Goal: Task Accomplishment & Management: Use online tool/utility

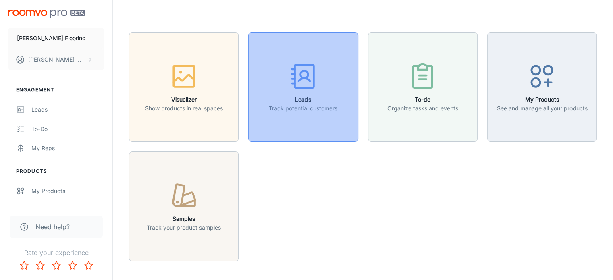
click at [313, 89] on icon "button" at bounding box center [303, 76] width 30 height 30
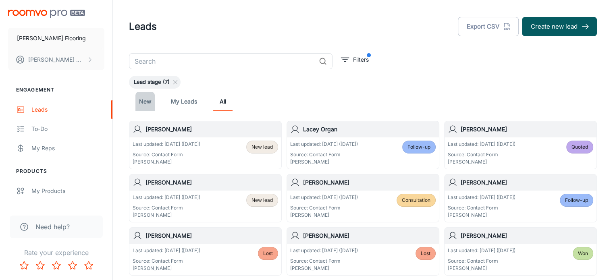
click at [144, 103] on link "New" at bounding box center [144, 101] width 19 height 19
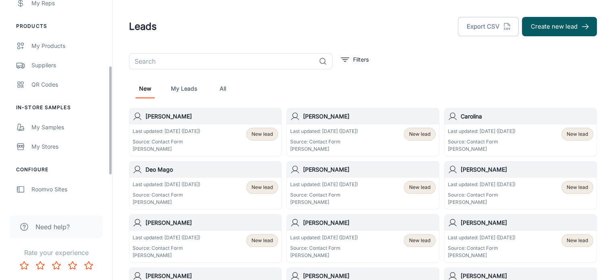
scroll to position [121, 0]
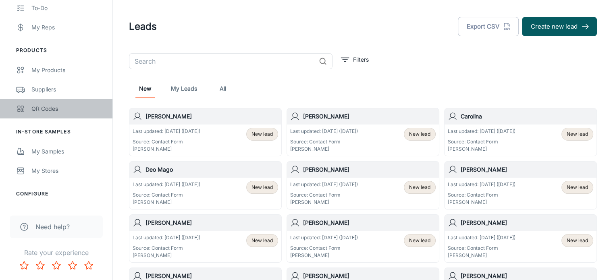
click at [50, 111] on div "QR Codes" at bounding box center [67, 108] width 73 height 9
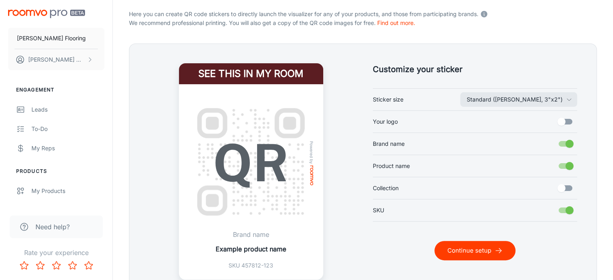
scroll to position [166, 0]
click at [569, 118] on input "Your logo" at bounding box center [561, 121] width 46 height 15
checkbox input "true"
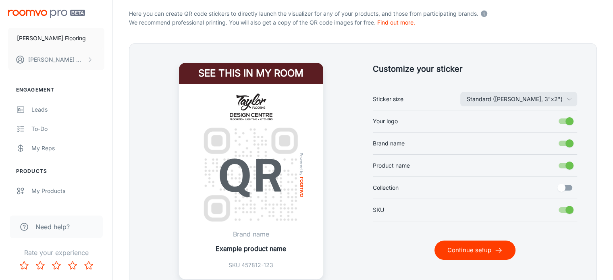
click at [562, 187] on input "Collection" at bounding box center [561, 187] width 46 height 15
checkbox input "true"
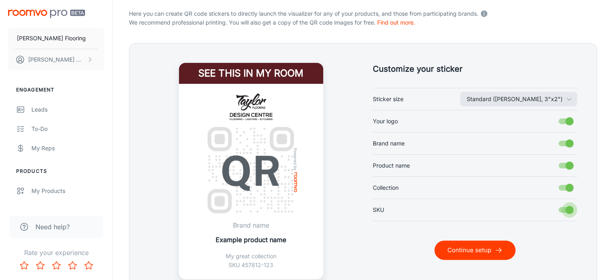
click at [568, 207] on input "SKU" at bounding box center [569, 209] width 46 height 15
checkbox input "false"
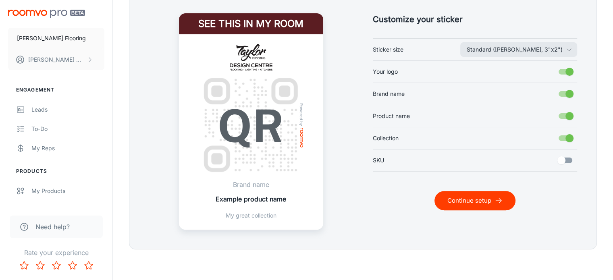
scroll to position [216, 0]
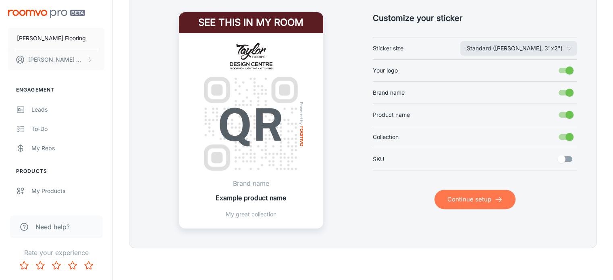
click at [480, 201] on button "Continue setup" at bounding box center [474, 199] width 81 height 19
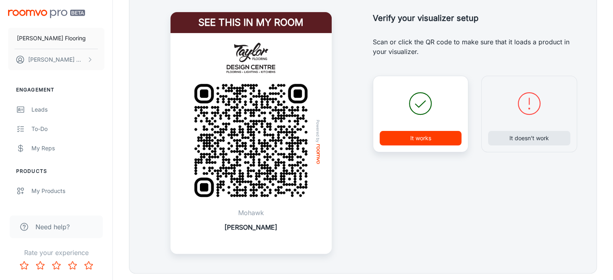
click at [417, 140] on button "It works" at bounding box center [420, 138] width 82 height 14
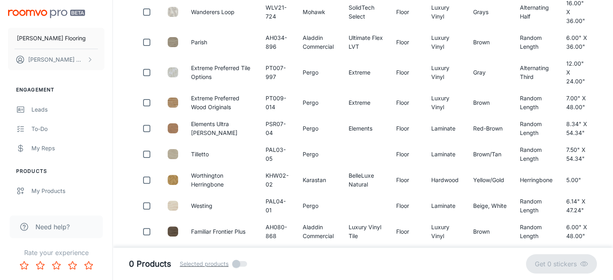
scroll to position [0, 0]
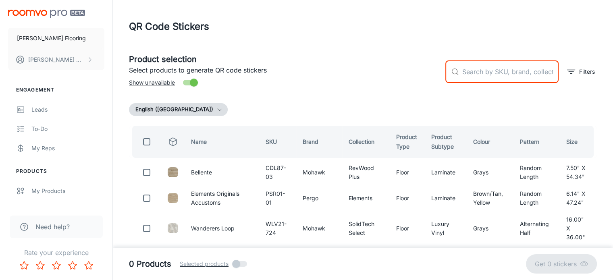
click at [474, 75] on input "text" at bounding box center [510, 71] width 96 height 23
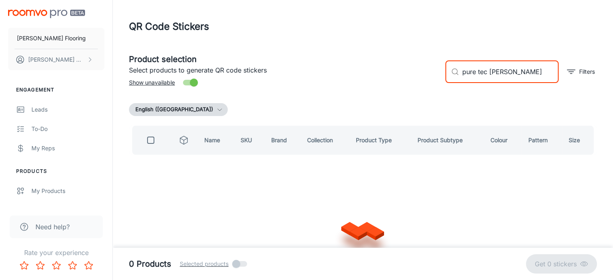
type input "pure tec [PERSON_NAME]"
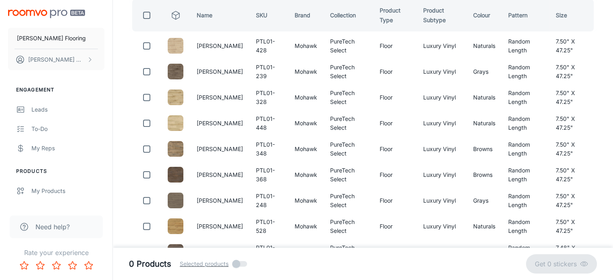
scroll to position [127, 0]
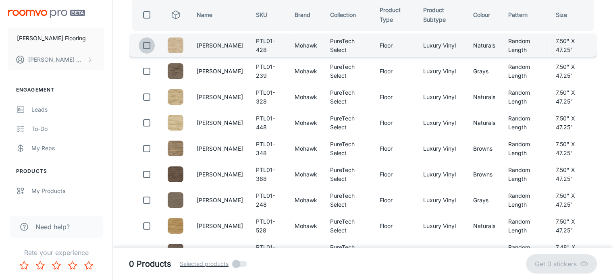
click at [147, 46] on input "checkbox" at bounding box center [147, 45] width 16 height 16
checkbox input "true"
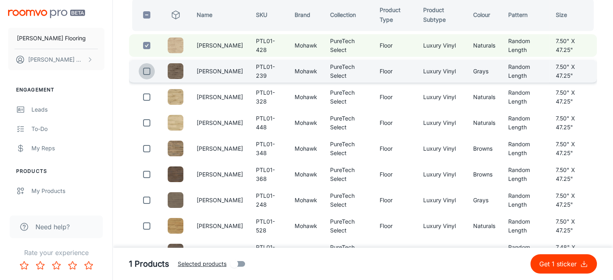
click at [148, 66] on input "checkbox" at bounding box center [147, 71] width 16 height 16
checkbox input "true"
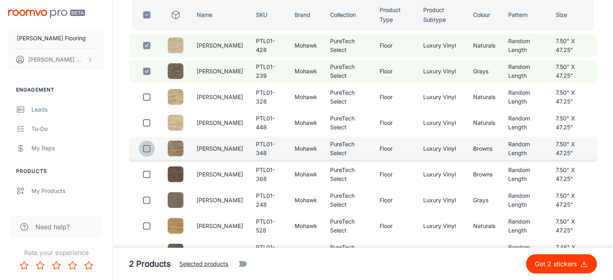
click at [146, 147] on input "checkbox" at bounding box center [147, 149] width 16 height 16
checkbox input "true"
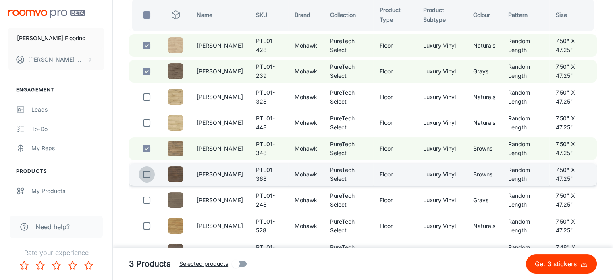
click at [147, 180] on input "checkbox" at bounding box center [147, 174] width 16 height 16
checkbox input "true"
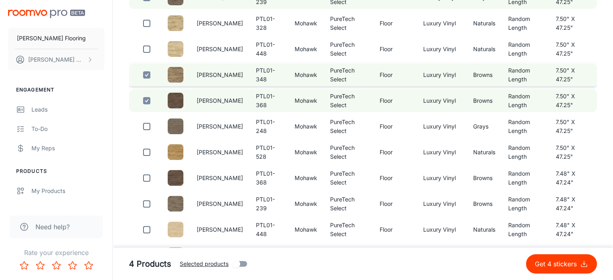
scroll to position [201, 0]
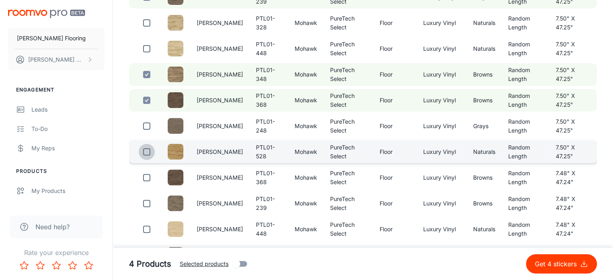
click at [147, 150] on input "checkbox" at bounding box center [147, 152] width 16 height 16
checkbox input "true"
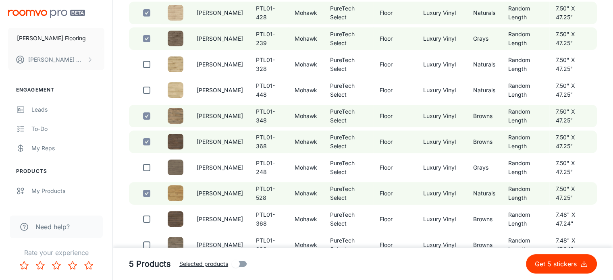
scroll to position [159, 0]
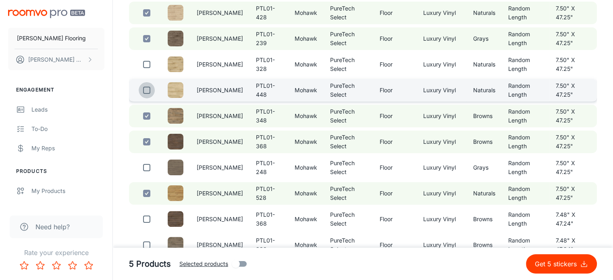
click at [145, 91] on input "checkbox" at bounding box center [147, 90] width 16 height 16
checkbox input "true"
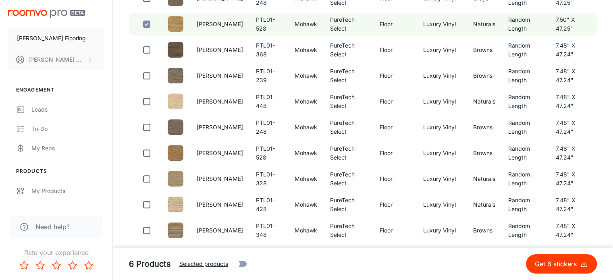
scroll to position [348, 0]
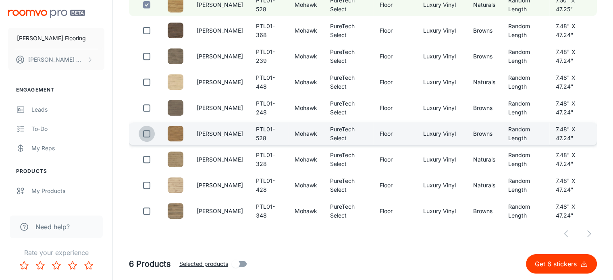
click at [147, 136] on input "checkbox" at bounding box center [147, 134] width 16 height 16
checkbox input "true"
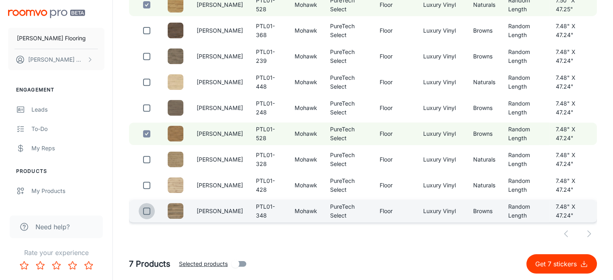
click at [147, 212] on input "checkbox" at bounding box center [147, 211] width 16 height 16
checkbox input "true"
click at [559, 267] on p "Get 8 stickers" at bounding box center [556, 264] width 45 height 10
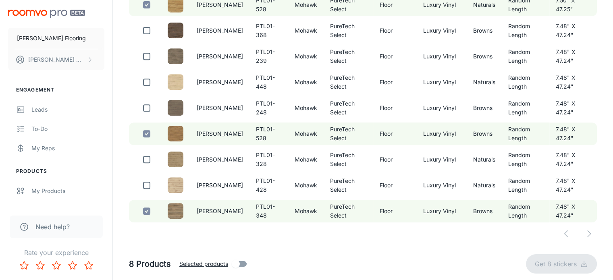
checkbox input "false"
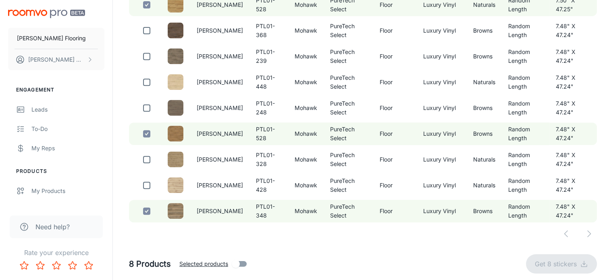
checkbox input "false"
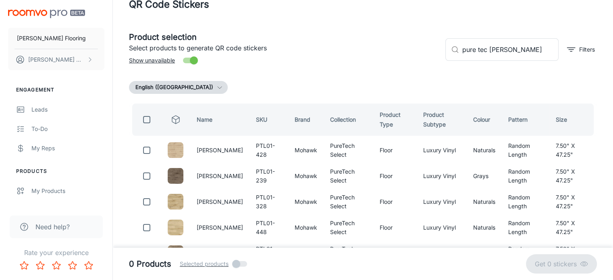
scroll to position [0, 0]
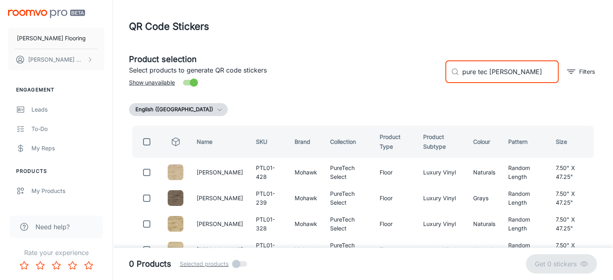
drag, startPoint x: 526, startPoint y: 69, endPoint x: 461, endPoint y: 71, distance: 65.3
click at [461, 71] on div "​ pure tec [PERSON_NAME] ​" at bounding box center [501, 71] width 113 height 23
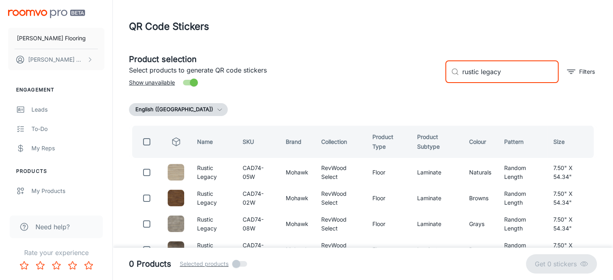
drag, startPoint x: 512, startPoint y: 72, endPoint x: 450, endPoint y: 70, distance: 62.1
click at [450, 70] on div "​ rustic legacy ​" at bounding box center [501, 71] width 113 height 23
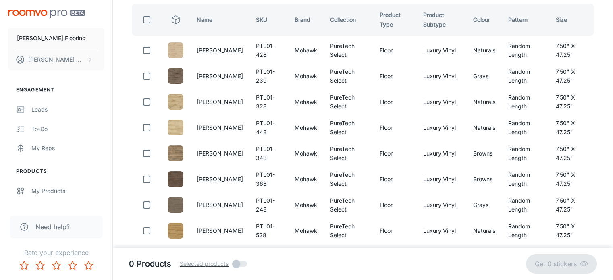
scroll to position [122, 0]
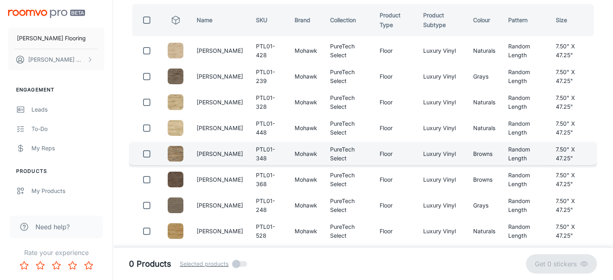
type input "[PERSON_NAME]"
click at [144, 154] on input "checkbox" at bounding box center [147, 154] width 16 height 16
checkbox input "true"
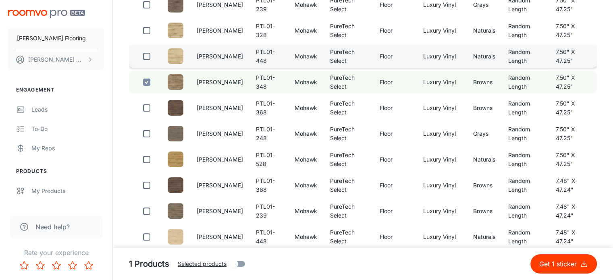
scroll to position [195, 0]
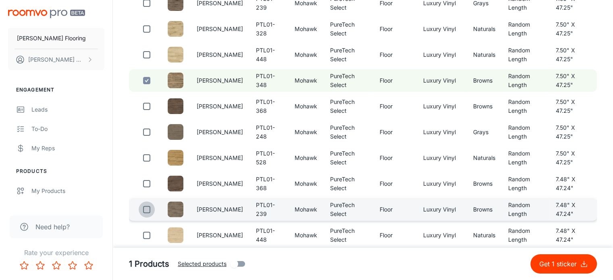
click at [146, 209] on input "checkbox" at bounding box center [147, 209] width 16 height 16
checkbox input "true"
click at [237, 262] on input "Selected products" at bounding box center [236, 263] width 46 height 15
checkbox input "true"
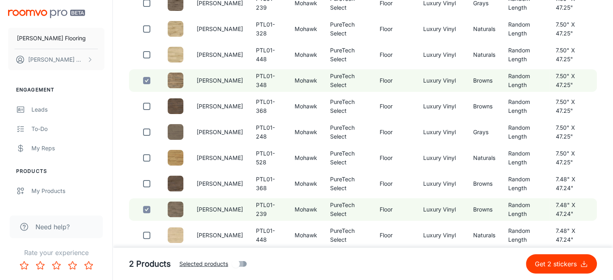
scroll to position [0, 0]
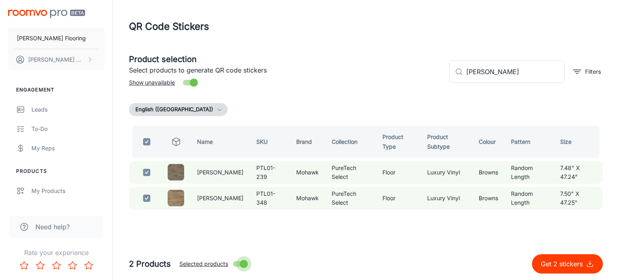
click at [240, 265] on input "Selected products" at bounding box center [244, 263] width 46 height 15
checkbox input "false"
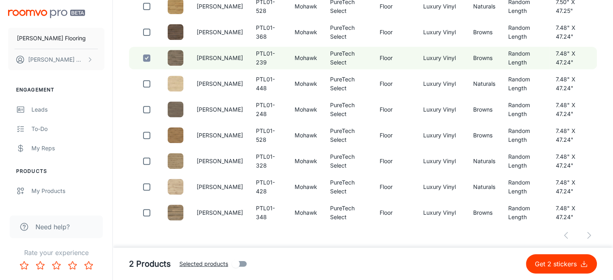
scroll to position [348, 0]
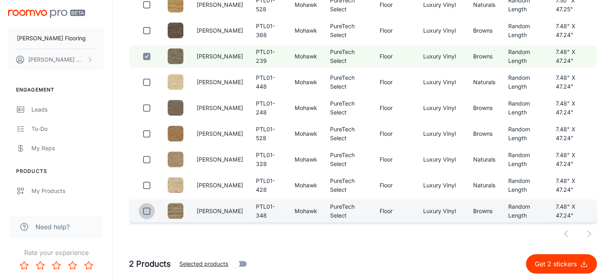
click at [147, 211] on input "checkbox" at bounding box center [147, 211] width 16 height 16
checkbox input "true"
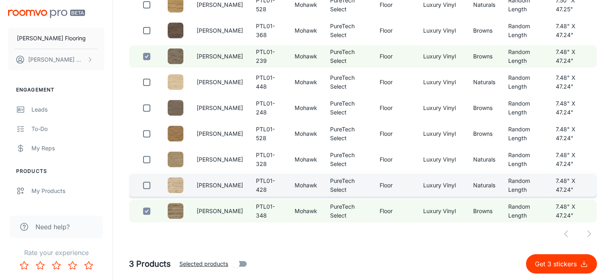
click at [145, 186] on input "checkbox" at bounding box center [147, 185] width 16 height 16
checkbox input "true"
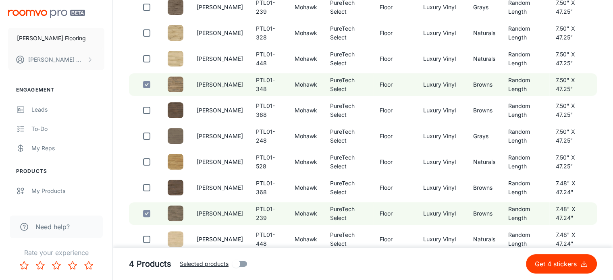
scroll to position [176, 0]
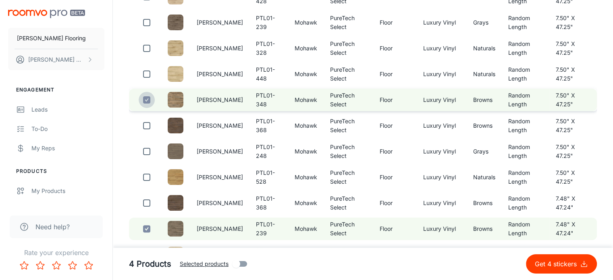
click at [145, 99] on input "checkbox" at bounding box center [147, 100] width 16 height 16
checkbox input "false"
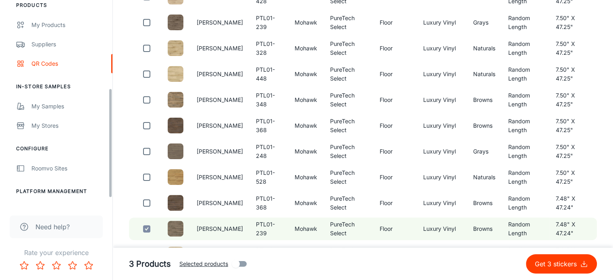
scroll to position [167, 0]
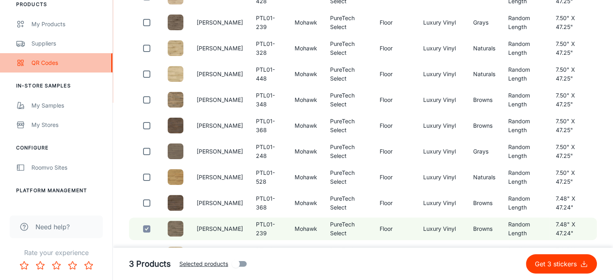
click at [41, 62] on div "QR Codes" at bounding box center [67, 62] width 73 height 9
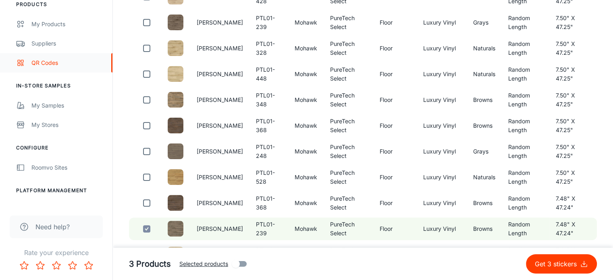
scroll to position [0, 0]
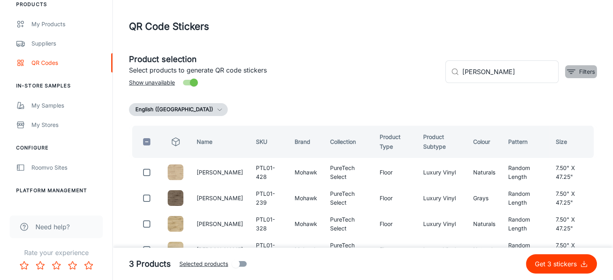
click at [586, 70] on p "Filters" at bounding box center [587, 71] width 16 height 9
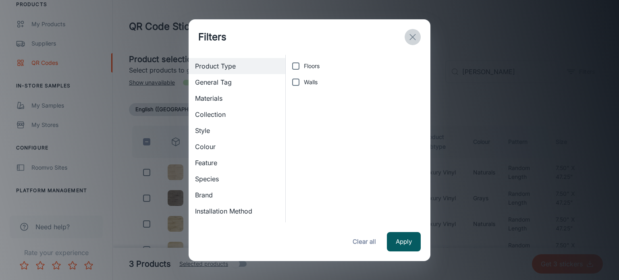
click at [412, 37] on line "exit" at bounding box center [413, 37] width 6 height 6
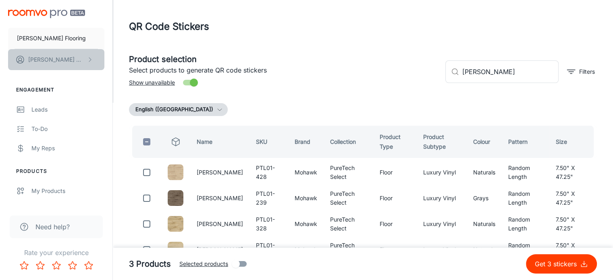
click at [71, 54] on button "[PERSON_NAME]" at bounding box center [56, 59] width 96 height 21
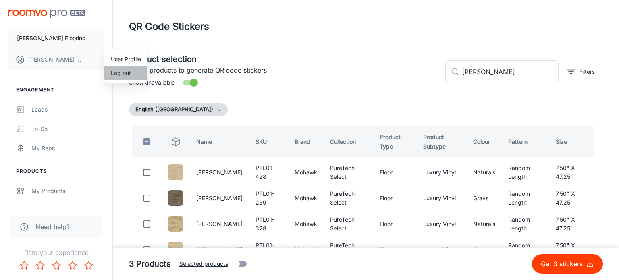
click at [125, 72] on li "Log out" at bounding box center [125, 73] width 43 height 14
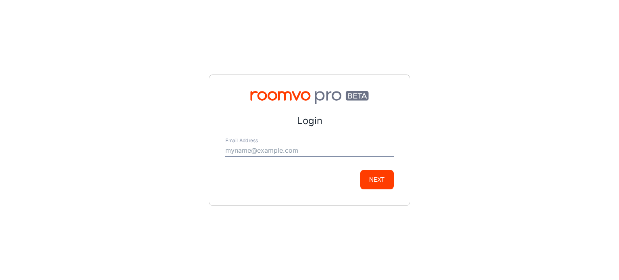
click at [244, 153] on input "Email Address" at bounding box center [309, 150] width 168 height 13
type input "[EMAIL_ADDRESS][DOMAIN_NAME]"
click at [376, 176] on button "Next" at bounding box center [376, 179] width 33 height 19
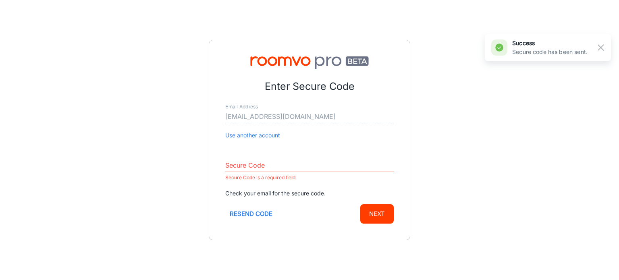
click at [325, 264] on div "Enter Secure Code Email Address [EMAIL_ADDRESS][DOMAIN_NAME] Use another accoun…" at bounding box center [309, 140] width 619 height 280
click at [250, 167] on input "Secure Code" at bounding box center [309, 165] width 168 height 13
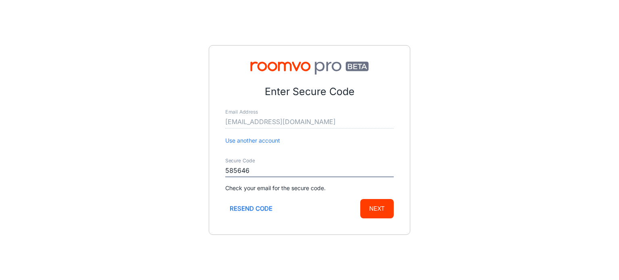
type input "585646"
click at [360, 199] on button "Next" at bounding box center [376, 208] width 33 height 19
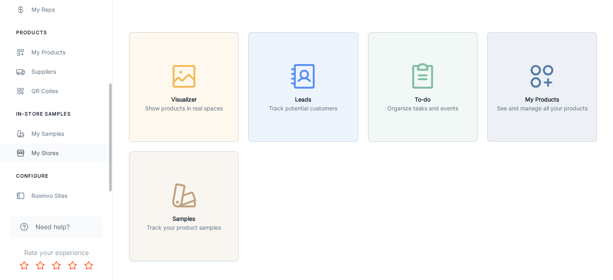
scroll to position [180, 0]
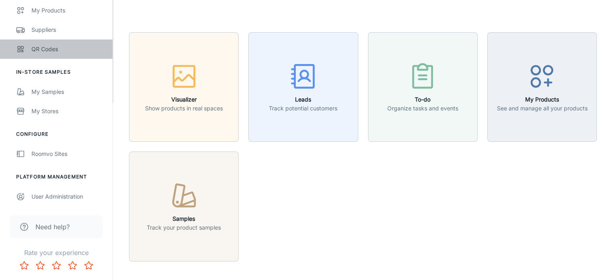
click at [43, 50] on div "QR Codes" at bounding box center [67, 49] width 73 height 9
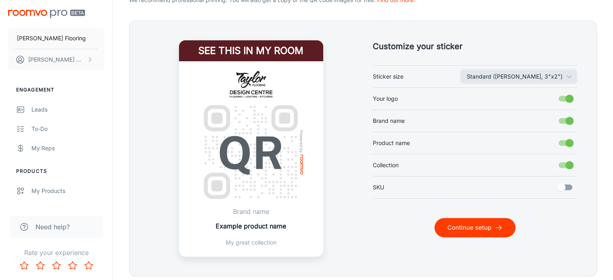
scroll to position [188, 0]
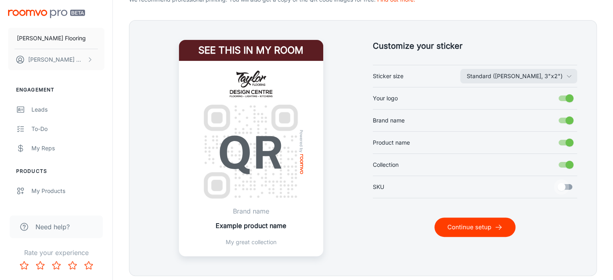
click at [566, 185] on input "SKU" at bounding box center [561, 186] width 46 height 15
checkbox input "true"
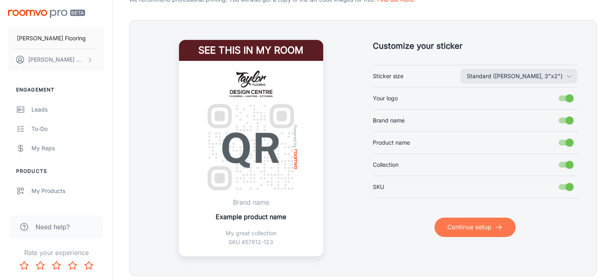
click at [482, 226] on button "Continue setup" at bounding box center [474, 226] width 81 height 19
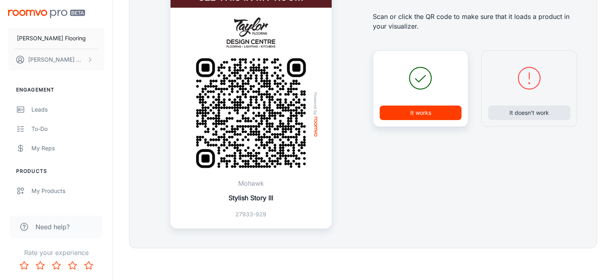
scroll to position [226, 0]
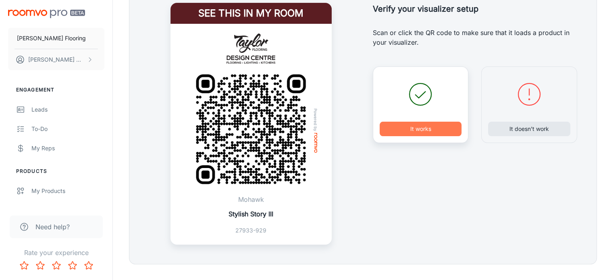
click at [427, 127] on button "It works" at bounding box center [420, 129] width 82 height 14
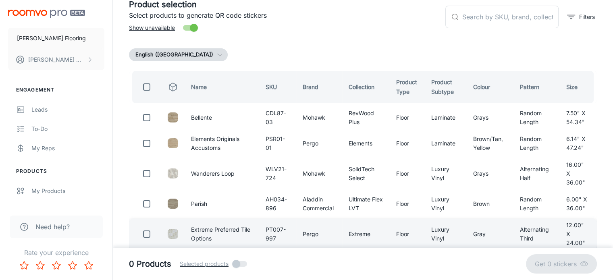
scroll to position [50, 0]
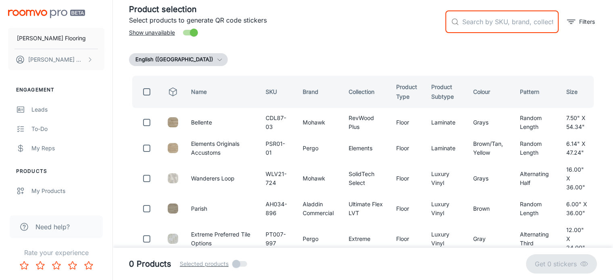
click at [469, 24] on input "text" at bounding box center [510, 21] width 96 height 23
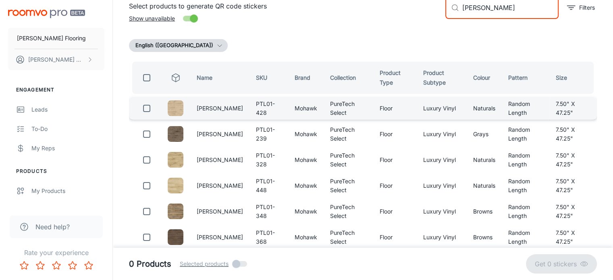
scroll to position [64, 0]
type input "[PERSON_NAME]"
click at [148, 109] on input "checkbox" at bounding box center [147, 108] width 16 height 16
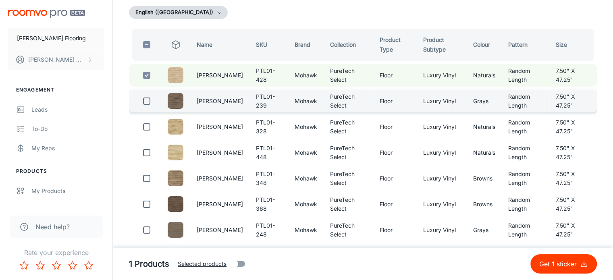
scroll to position [98, 0]
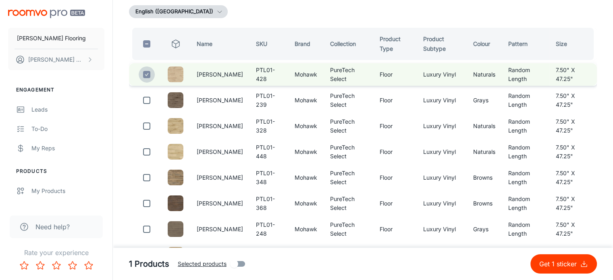
click at [145, 77] on input "checkbox" at bounding box center [147, 74] width 16 height 16
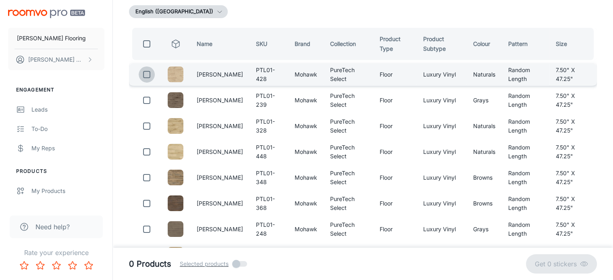
click at [146, 78] on input "checkbox" at bounding box center [147, 74] width 16 height 16
checkbox input "true"
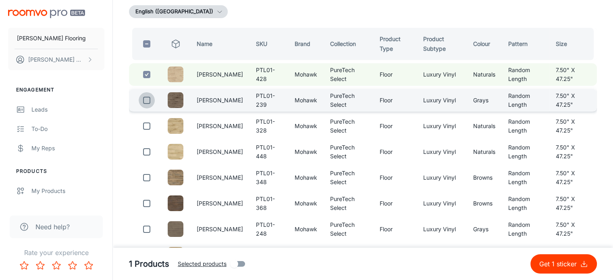
click at [148, 99] on input "checkbox" at bounding box center [147, 100] width 16 height 16
checkbox input "true"
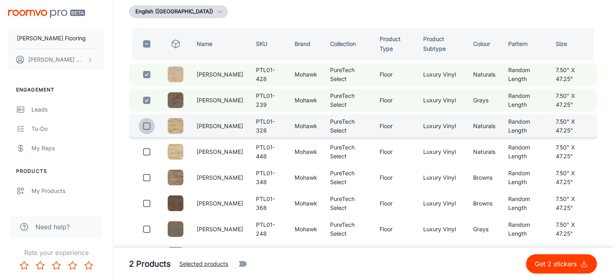
click at [146, 124] on input "checkbox" at bounding box center [147, 126] width 16 height 16
checkbox input "true"
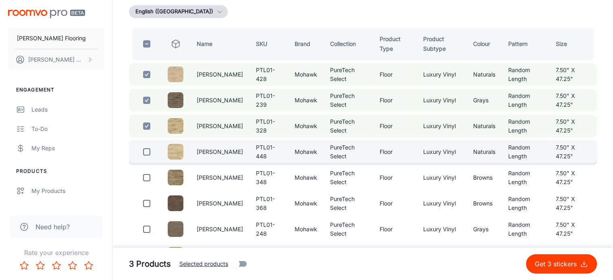
click at [147, 152] on input "checkbox" at bounding box center [147, 152] width 16 height 16
checkbox input "true"
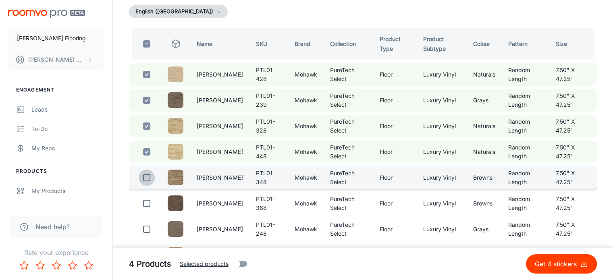
click at [147, 176] on input "checkbox" at bounding box center [147, 178] width 16 height 16
checkbox input "true"
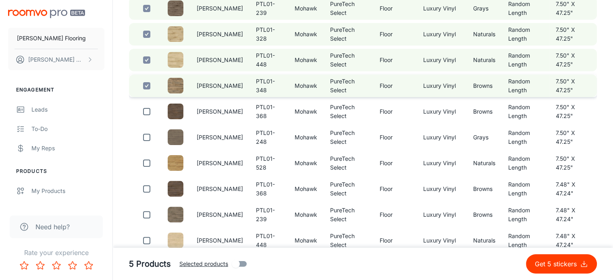
scroll to position [190, 0]
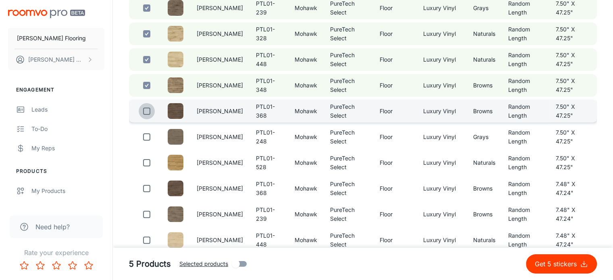
click at [143, 111] on input "checkbox" at bounding box center [147, 111] width 16 height 16
checkbox input "true"
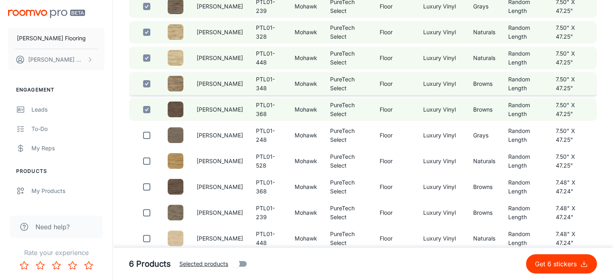
scroll to position [238, 0]
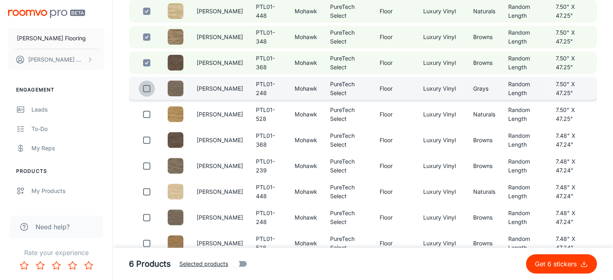
click at [146, 84] on input "checkbox" at bounding box center [147, 89] width 16 height 16
checkbox input "true"
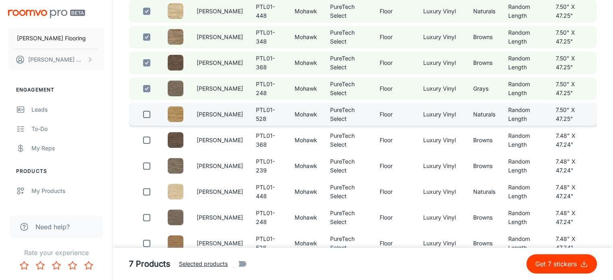
click at [145, 116] on input "checkbox" at bounding box center [147, 114] width 16 height 16
checkbox input "true"
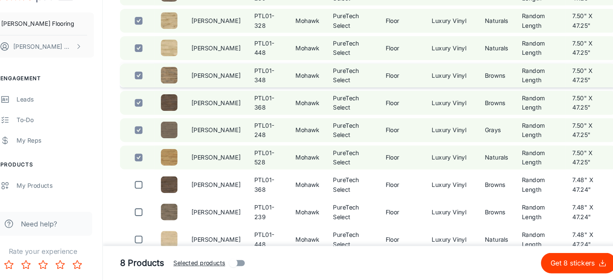
scroll to position [190, 0]
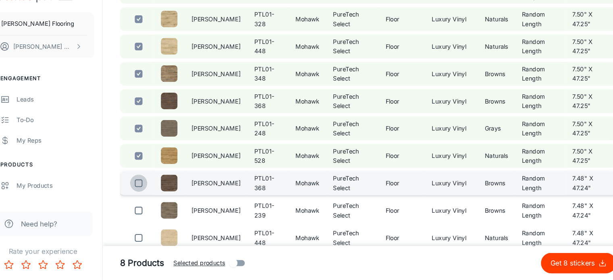
click at [148, 187] on input "checkbox" at bounding box center [147, 188] width 16 height 16
checkbox input "true"
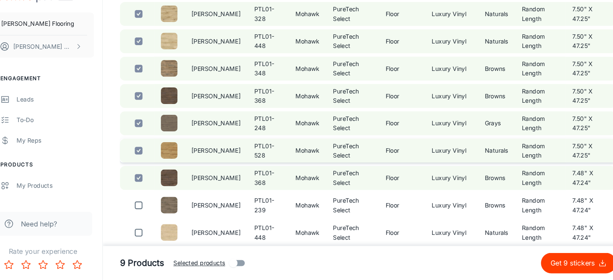
scroll to position [197, 0]
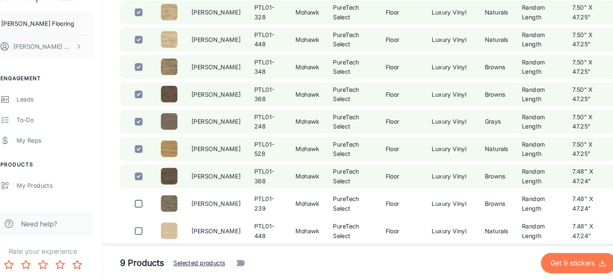
click at [557, 263] on p "Get 9 stickers" at bounding box center [556, 264] width 45 height 10
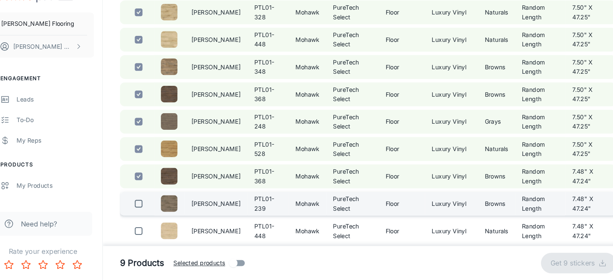
checkbox input "false"
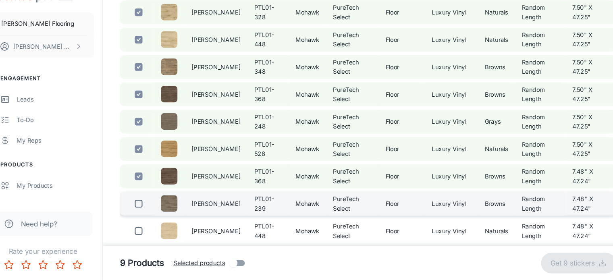
checkbox input "false"
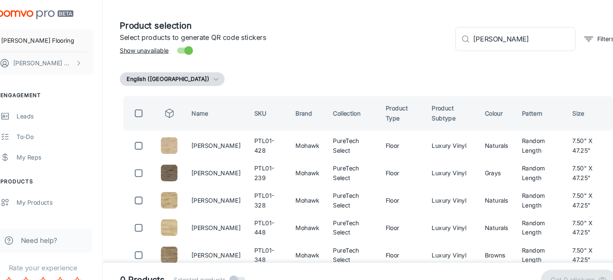
scroll to position [35, 0]
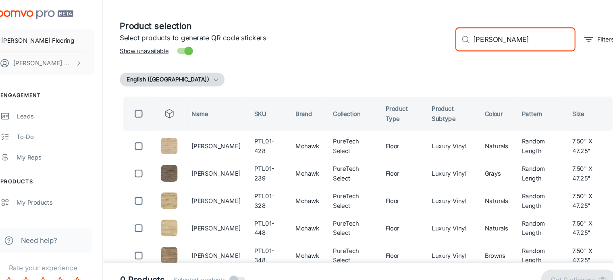
click at [512, 37] on input "[PERSON_NAME]" at bounding box center [510, 37] width 96 height 23
type input "a"
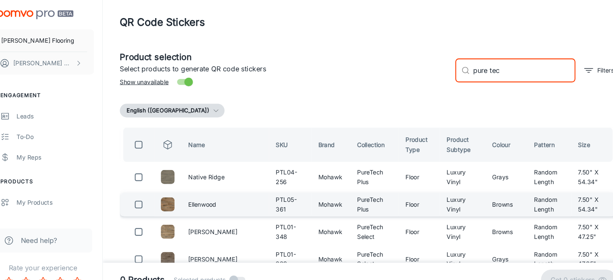
scroll to position [0, 0]
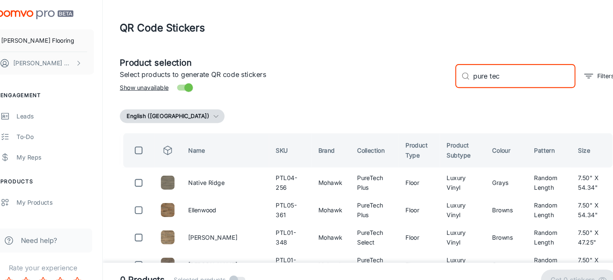
type input "pure tec"
click at [146, 142] on input "checkbox" at bounding box center [147, 142] width 16 height 16
checkbox input "true"
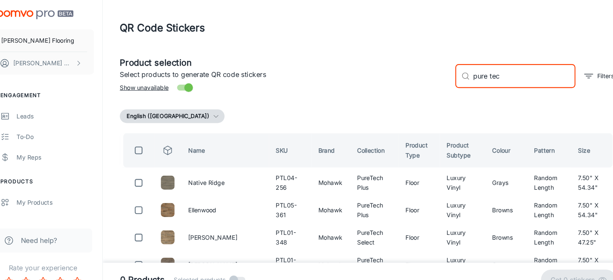
checkbox input "true"
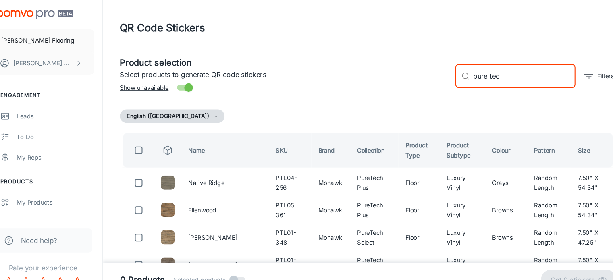
checkbox input "true"
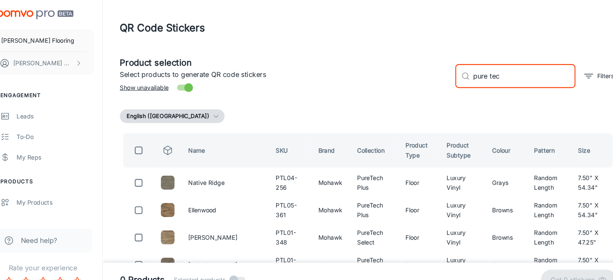
checkbox input "true"
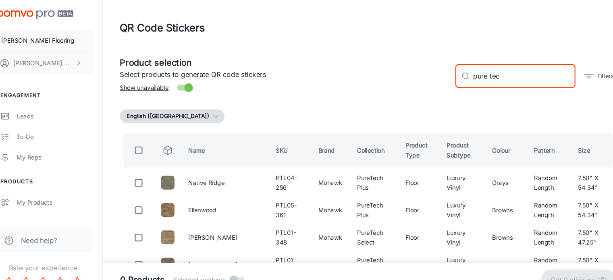
checkbox input "true"
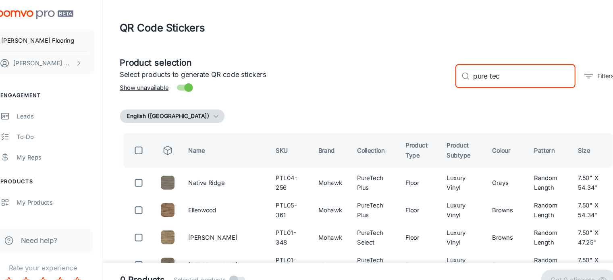
checkbox input "true"
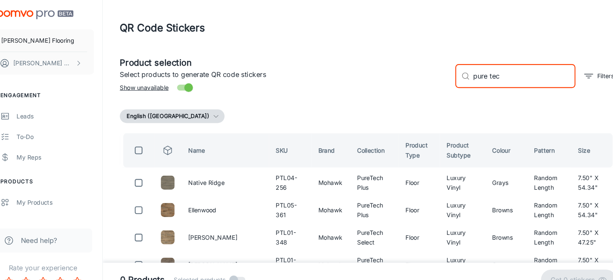
checkbox input "true"
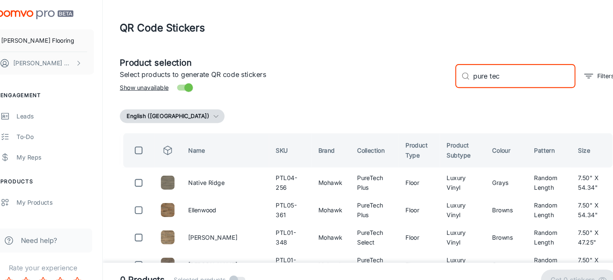
checkbox input "true"
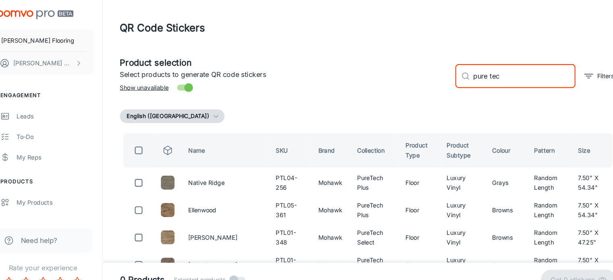
checkbox input "true"
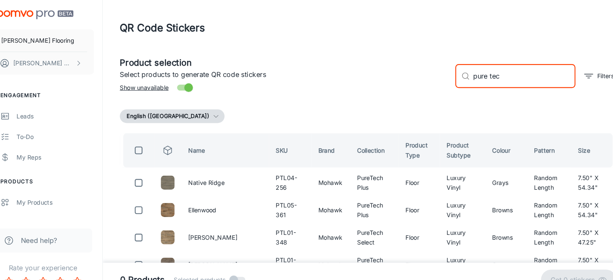
checkbox input "true"
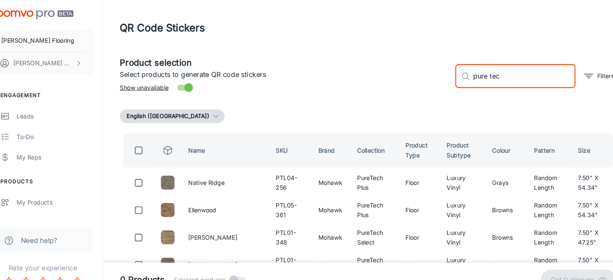
checkbox input "true"
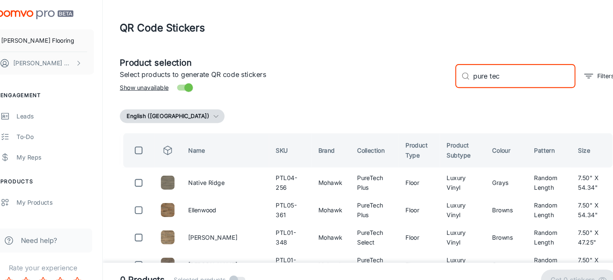
checkbox input "true"
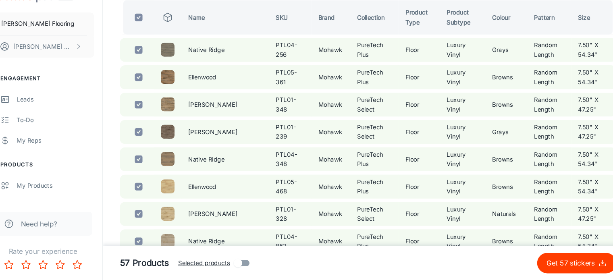
scroll to position [118, 0]
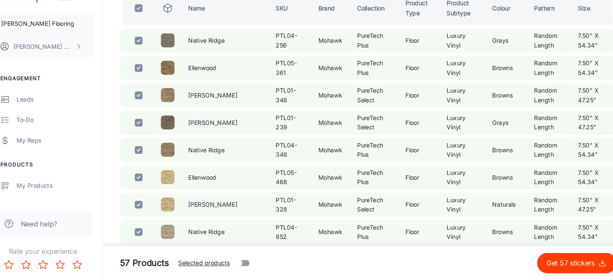
click at [147, 22] on input "checkbox" at bounding box center [147, 23] width 16 height 16
checkbox input "false"
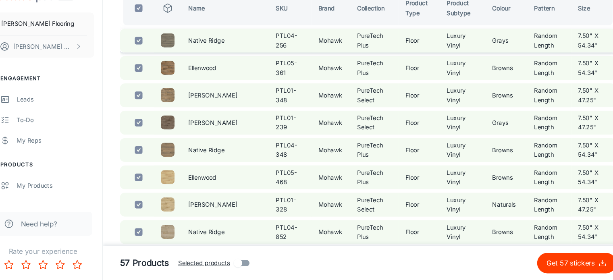
checkbox input "false"
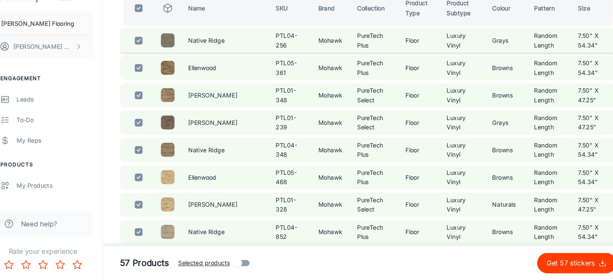
checkbox input "false"
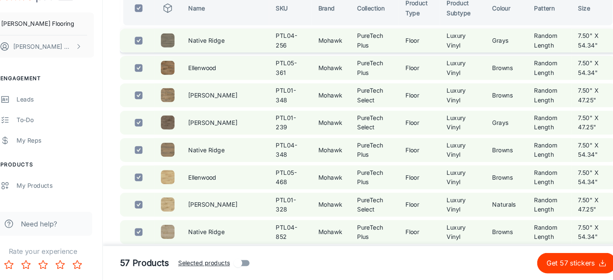
checkbox input "false"
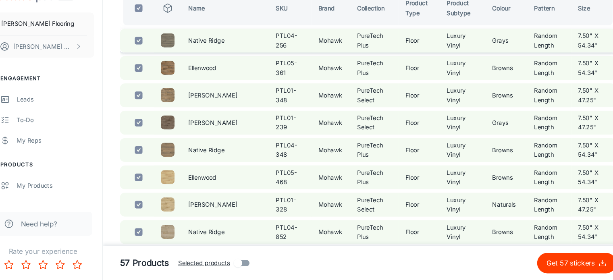
checkbox input "false"
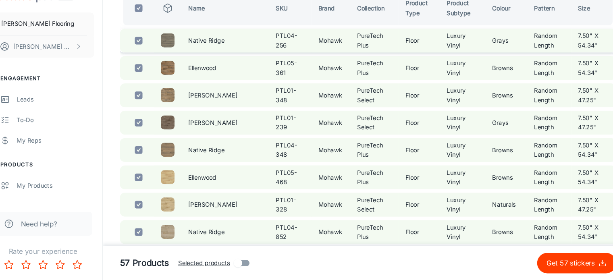
checkbox input "false"
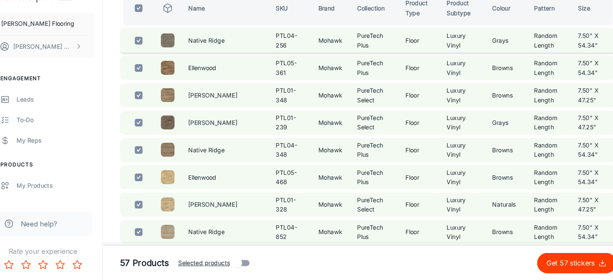
checkbox input "false"
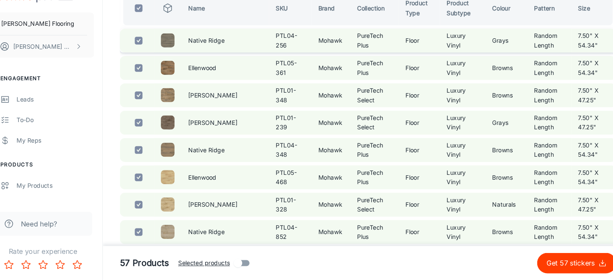
checkbox input "false"
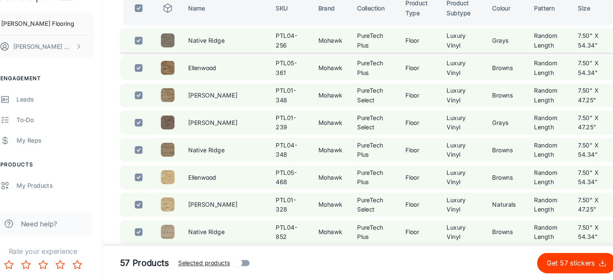
checkbox input "false"
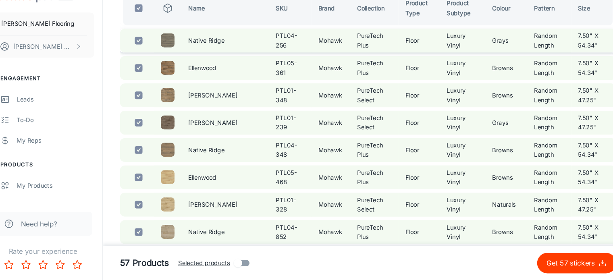
checkbox input "false"
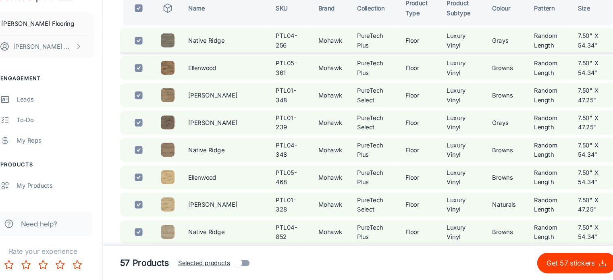
checkbox input "false"
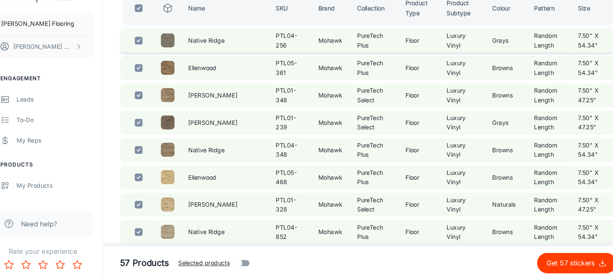
checkbox input "false"
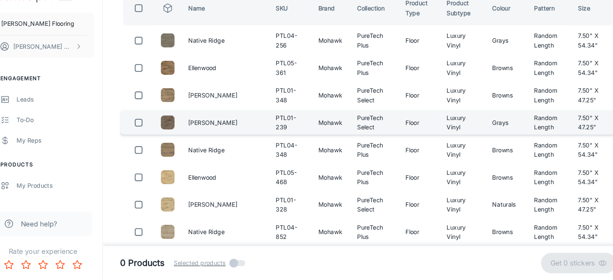
scroll to position [0, 0]
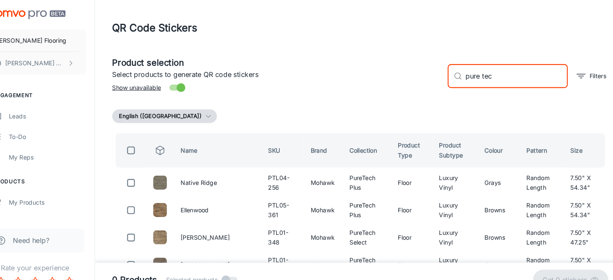
drag, startPoint x: 497, startPoint y: 69, endPoint x: 435, endPoint y: 68, distance: 61.6
click at [435, 68] on div "Product selection Select products to generate QR code stickers Show unavailable…" at bounding box center [359, 68] width 474 height 43
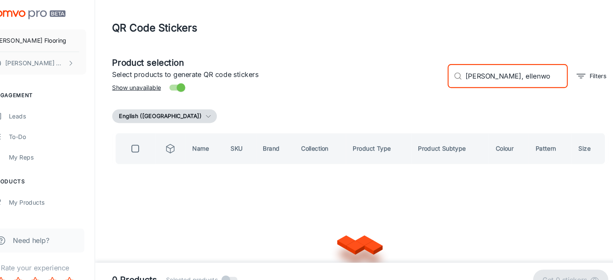
type input "[PERSON_NAME], ellenwoo"
checkbox input "true"
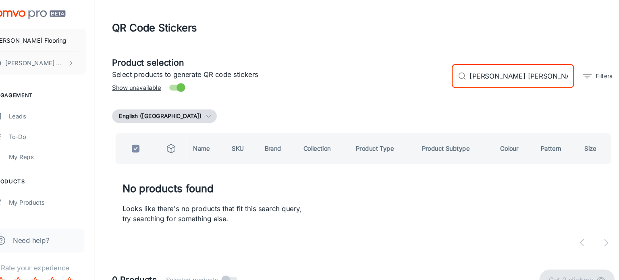
drag, startPoint x: 541, startPoint y: 72, endPoint x: 433, endPoint y: 75, distance: 108.0
click at [433, 75] on div "Product selection Select products to generate QR code stickers Show unavailable…" at bounding box center [362, 68] width 480 height 43
type input "pure"
checkbox input "false"
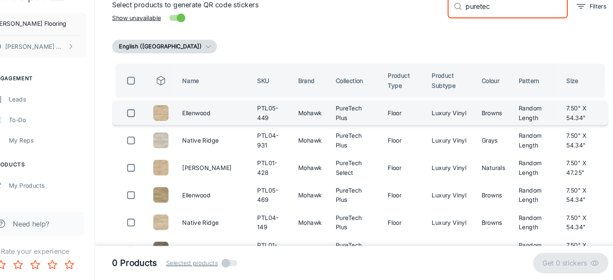
scroll to position [52, 0]
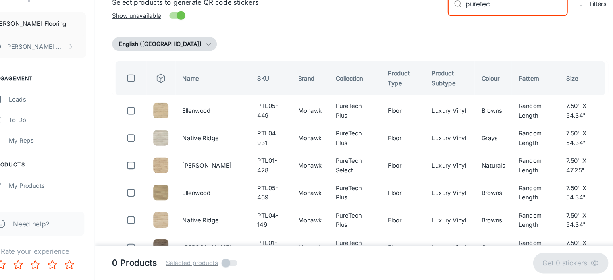
type input "puretec"
click at [207, 87] on th "Name" at bounding box center [223, 89] width 70 height 32
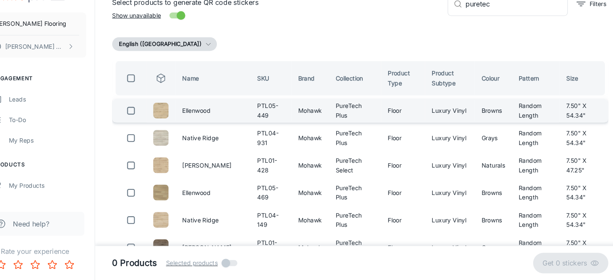
click at [209, 121] on td "Ellenwood" at bounding box center [223, 120] width 70 height 23
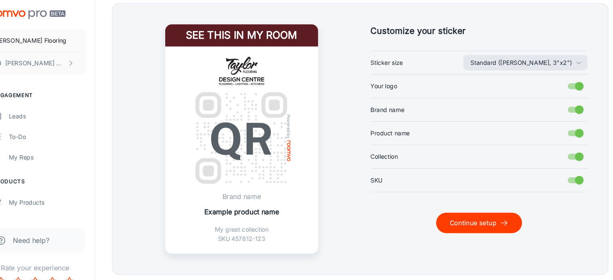
scroll to position [205, 0]
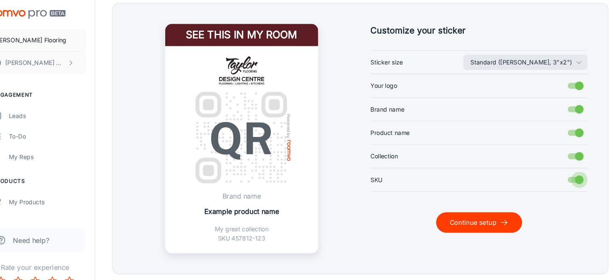
click at [564, 168] on input "SKU" at bounding box center [569, 169] width 46 height 15
checkbox input "false"
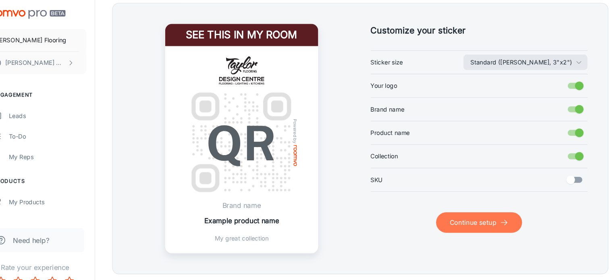
click at [472, 208] on button "Continue setup" at bounding box center [474, 210] width 81 height 19
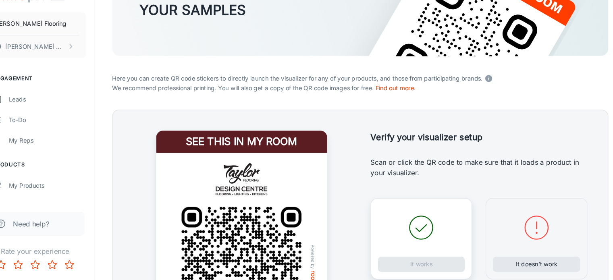
scroll to position [190, 0]
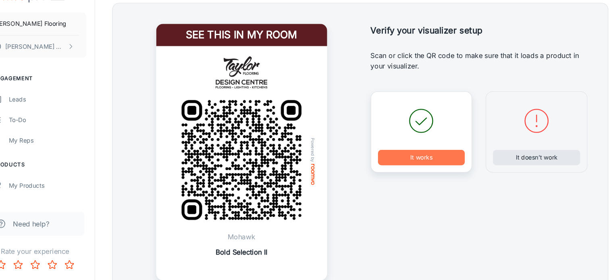
click at [424, 162] on button "It works" at bounding box center [420, 164] width 82 height 14
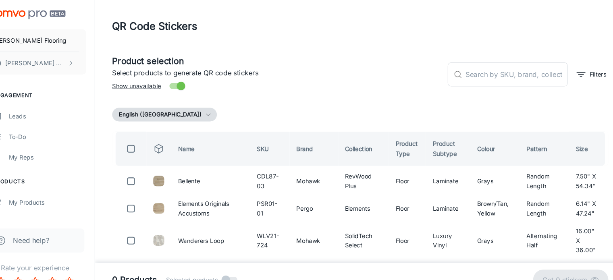
scroll to position [0, 0]
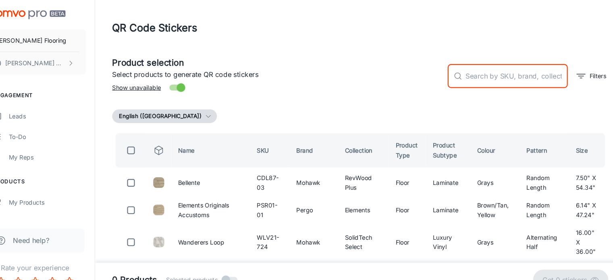
click at [482, 68] on input "text" at bounding box center [510, 71] width 96 height 23
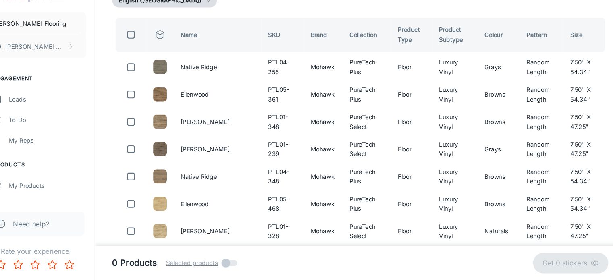
scroll to position [95, 0]
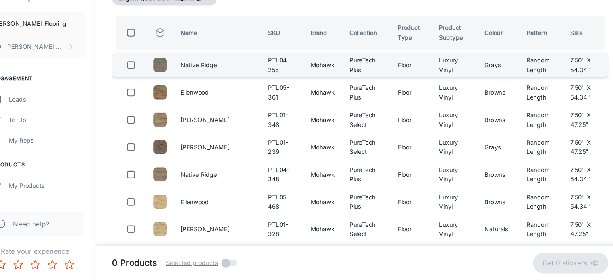
type input "pure tec"
click at [145, 77] on input "checkbox" at bounding box center [147, 77] width 16 height 16
checkbox input "true"
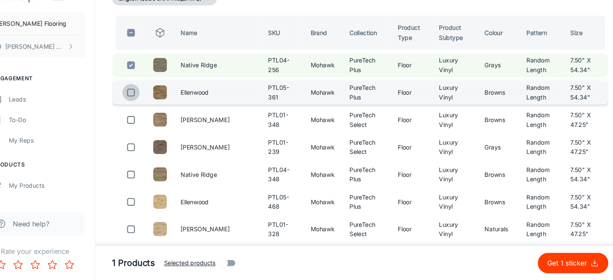
click at [146, 102] on input "checkbox" at bounding box center [147, 103] width 16 height 16
checkbox input "true"
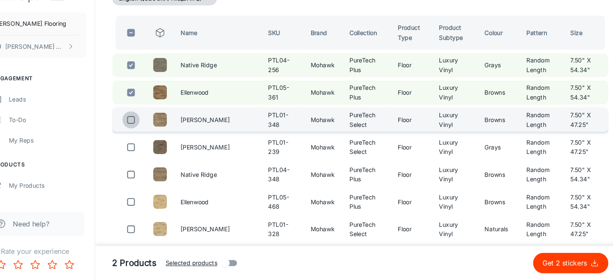
click at [146, 126] on input "checkbox" at bounding box center [147, 129] width 16 height 16
checkbox input "true"
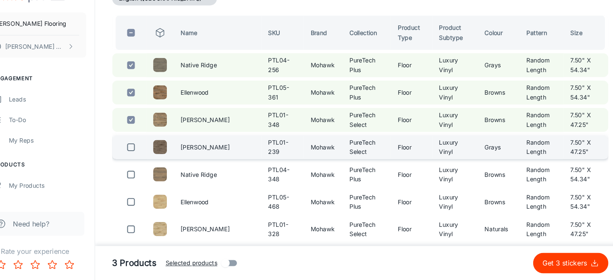
click at [146, 153] on input "checkbox" at bounding box center [147, 155] width 16 height 16
checkbox input "true"
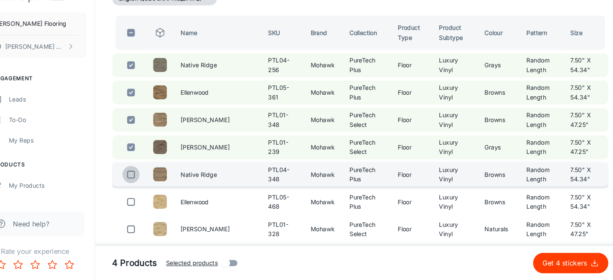
click at [146, 179] on input "checkbox" at bounding box center [147, 180] width 16 height 16
checkbox input "true"
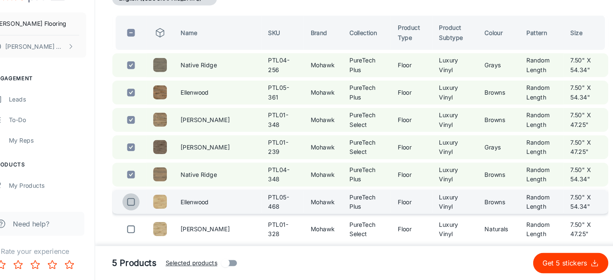
click at [148, 205] on input "checkbox" at bounding box center [147, 206] width 16 height 16
checkbox input "true"
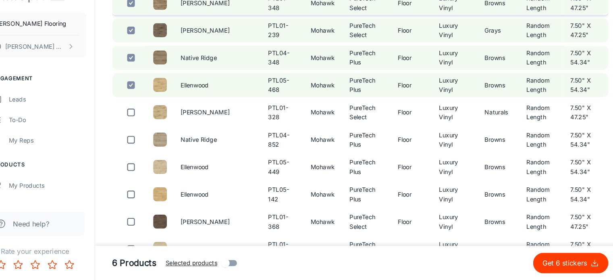
scroll to position [208, 0]
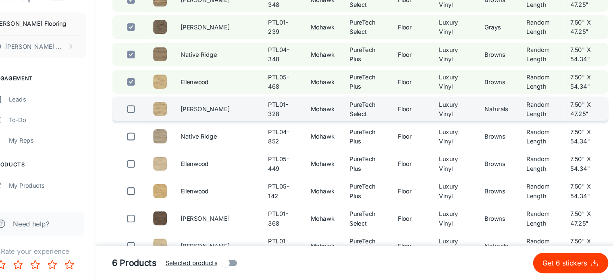
click at [143, 120] on input "checkbox" at bounding box center [147, 119] width 16 height 16
checkbox input "true"
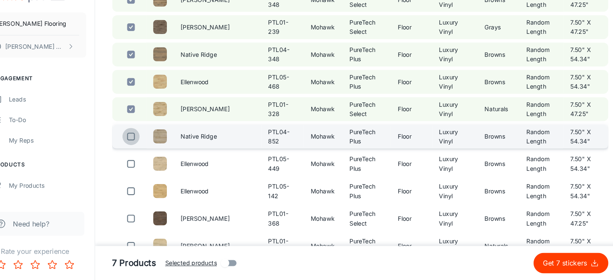
click at [145, 143] on input "checkbox" at bounding box center [147, 145] width 16 height 16
checkbox input "true"
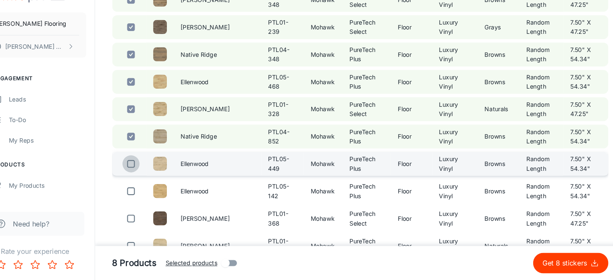
click at [144, 172] on input "checkbox" at bounding box center [147, 170] width 16 height 16
checkbox input "true"
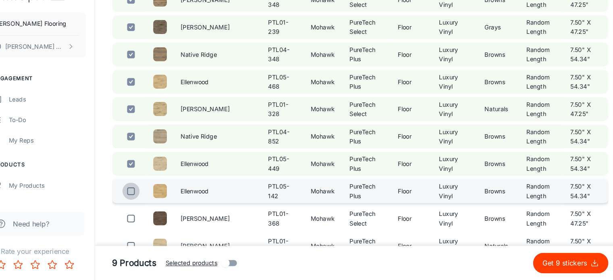
click at [145, 192] on input "checkbox" at bounding box center [147, 196] width 16 height 16
checkbox input "true"
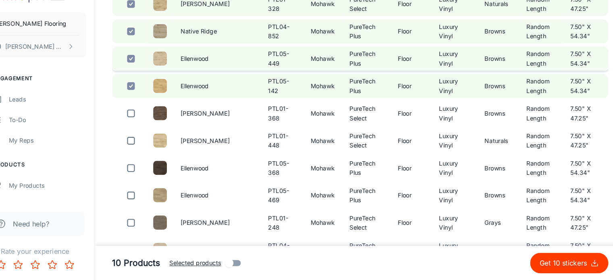
scroll to position [317, 0]
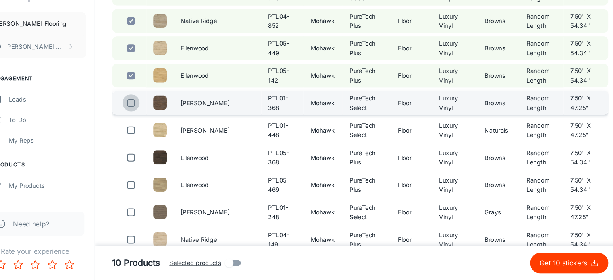
click at [146, 111] on input "checkbox" at bounding box center [147, 113] width 16 height 16
checkbox input "true"
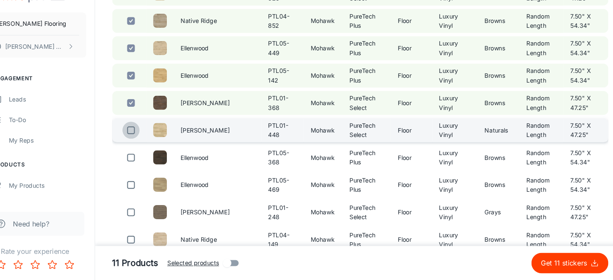
click at [146, 138] on input "checkbox" at bounding box center [147, 138] width 16 height 16
checkbox input "true"
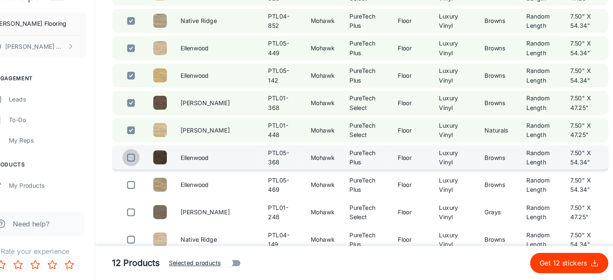
click at [146, 163] on input "checkbox" at bounding box center [147, 164] width 16 height 16
checkbox input "true"
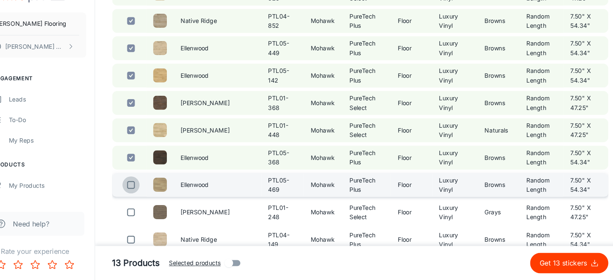
click at [149, 194] on input "checkbox" at bounding box center [147, 190] width 16 height 16
checkbox input "true"
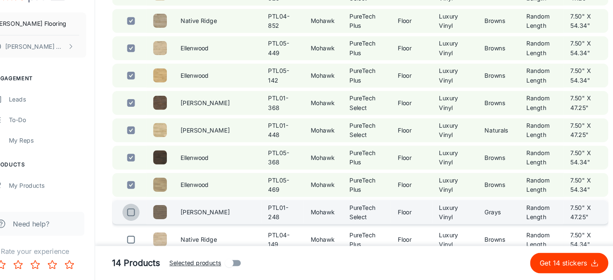
click at [147, 219] on input "checkbox" at bounding box center [147, 216] width 16 height 16
checkbox input "true"
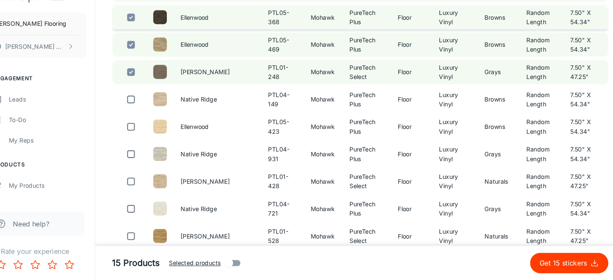
scroll to position [450, 0]
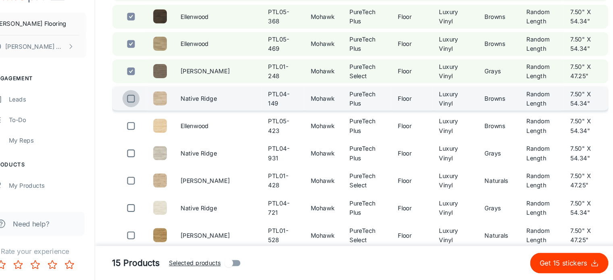
click at [144, 110] on input "checkbox" at bounding box center [147, 109] width 16 height 16
checkbox input "true"
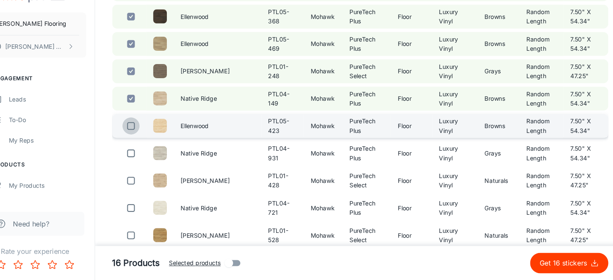
click at [146, 131] on input "checkbox" at bounding box center [147, 134] width 16 height 16
checkbox input "true"
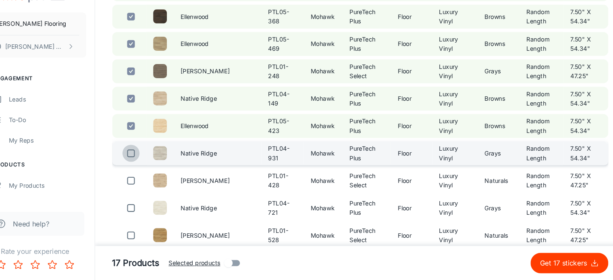
click at [145, 157] on input "checkbox" at bounding box center [147, 160] width 16 height 16
checkbox input "true"
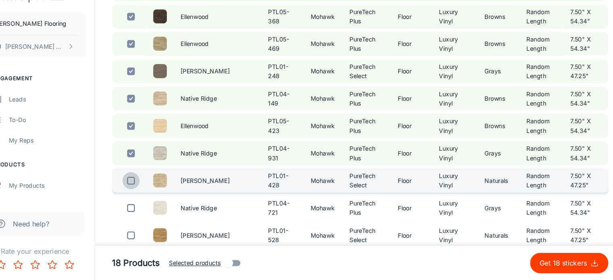
click at [145, 186] on input "checkbox" at bounding box center [147, 186] width 16 height 16
checkbox input "true"
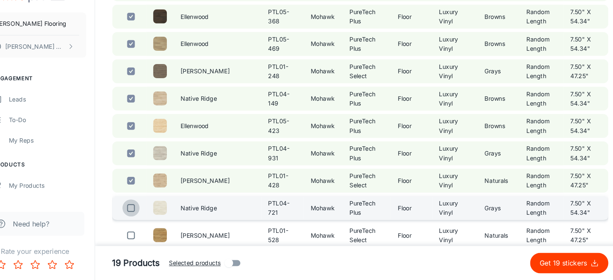
click at [147, 215] on input "checkbox" at bounding box center [147, 212] width 16 height 16
checkbox input "true"
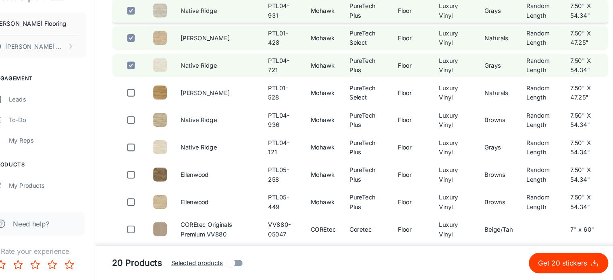
scroll to position [586, 0]
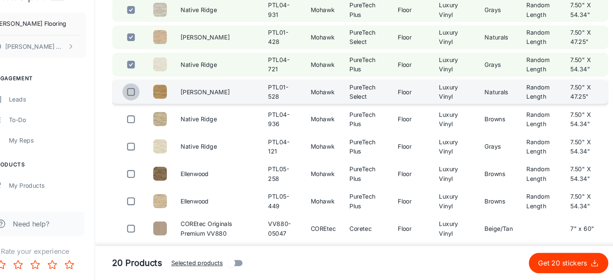
click at [146, 106] on input "checkbox" at bounding box center [147, 102] width 16 height 16
checkbox input "true"
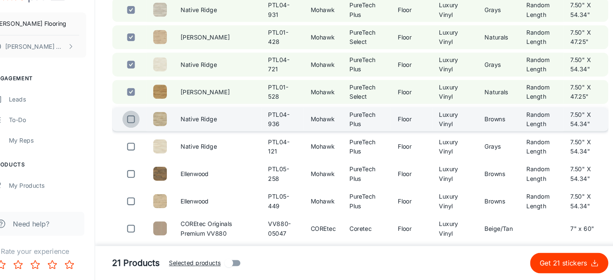
click at [147, 127] on input "checkbox" at bounding box center [147, 128] width 16 height 16
checkbox input "true"
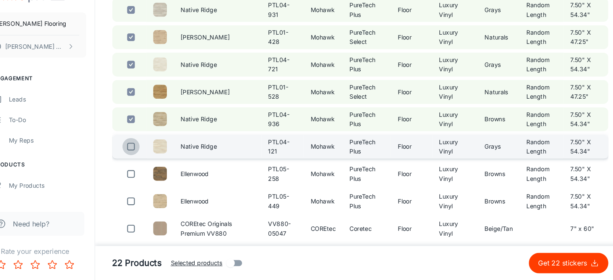
click at [144, 150] on input "checkbox" at bounding box center [147, 154] width 16 height 16
checkbox input "true"
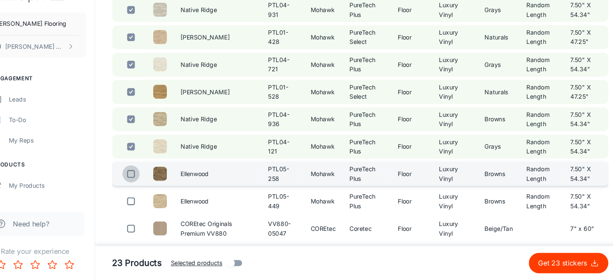
click at [146, 180] on input "checkbox" at bounding box center [147, 180] width 16 height 16
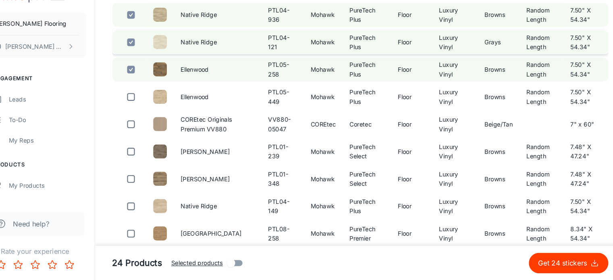
scroll to position [685, 0]
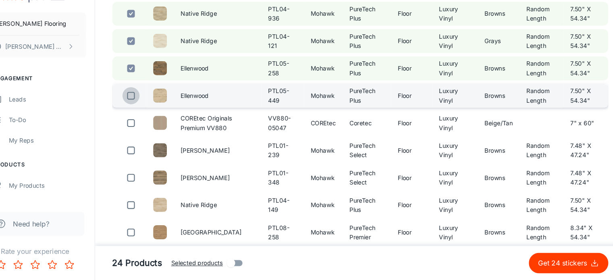
click at [146, 109] on input "checkbox" at bounding box center [147, 106] width 16 height 16
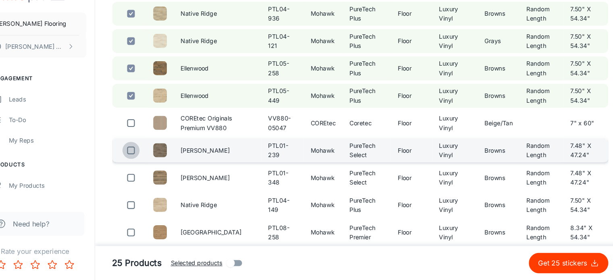
click at [149, 157] on input "checkbox" at bounding box center [147, 157] width 16 height 16
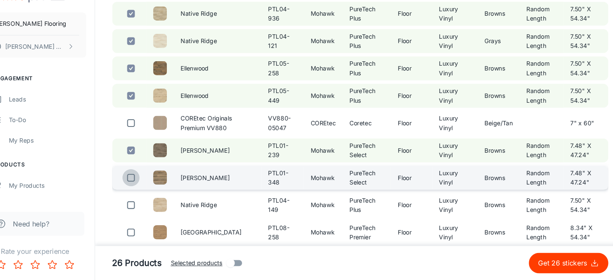
click at [147, 182] on input "checkbox" at bounding box center [147, 183] width 16 height 16
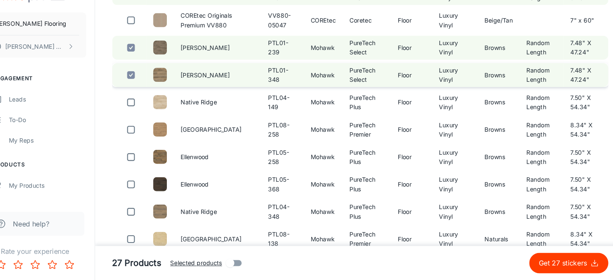
scroll to position [784, 0]
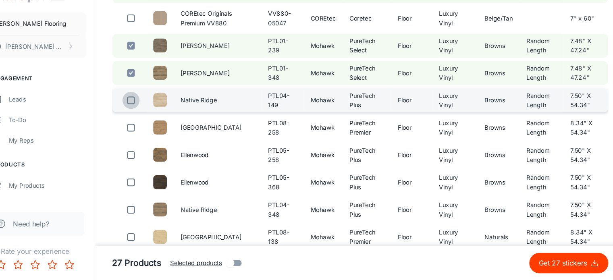
click at [147, 111] on input "checkbox" at bounding box center [147, 110] width 16 height 16
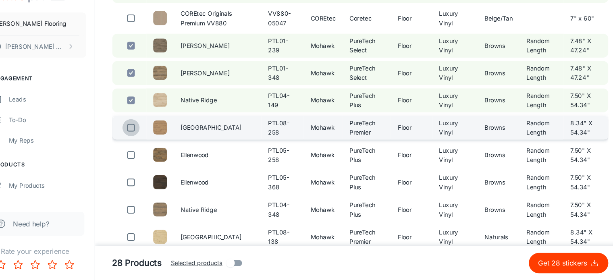
click at [149, 136] on input "checkbox" at bounding box center [147, 136] width 16 height 16
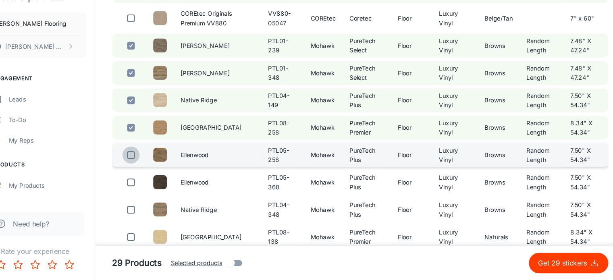
click at [145, 164] on input "checkbox" at bounding box center [147, 162] width 16 height 16
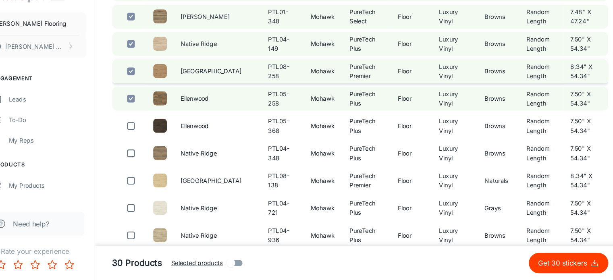
scroll to position [837, 0]
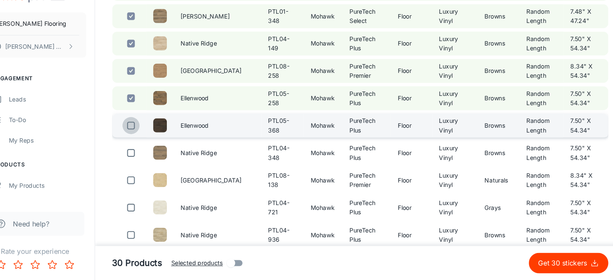
click at [147, 132] on input "checkbox" at bounding box center [147, 134] width 16 height 16
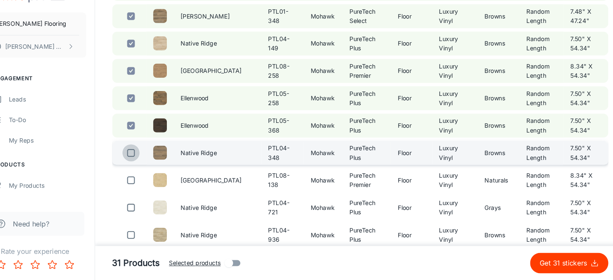
click at [147, 157] on input "checkbox" at bounding box center [147, 160] width 16 height 16
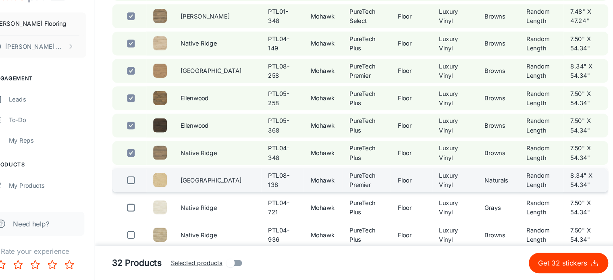
click at [146, 185] on input "checkbox" at bounding box center [147, 186] width 16 height 16
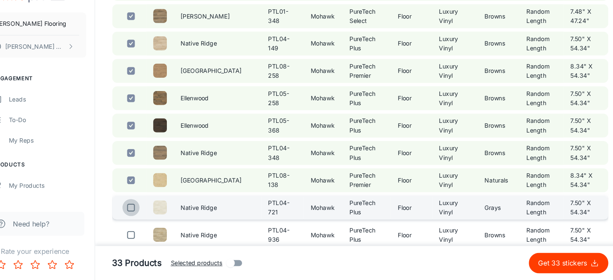
click at [146, 216] on input "checkbox" at bounding box center [147, 211] width 16 height 16
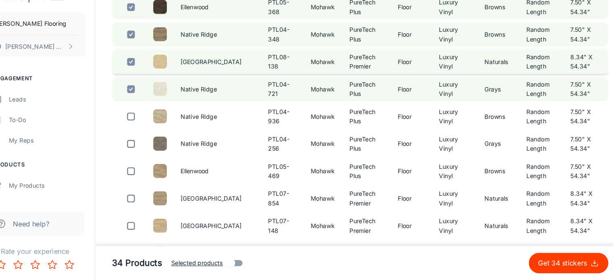
scroll to position [950, 0]
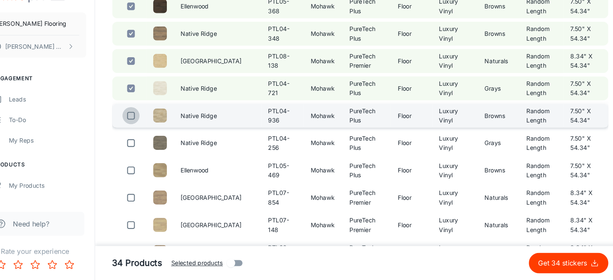
click at [149, 126] on input "checkbox" at bounding box center [147, 125] width 16 height 16
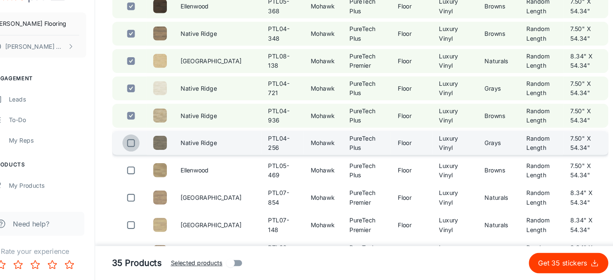
click at [147, 149] on input "checkbox" at bounding box center [147, 151] width 16 height 16
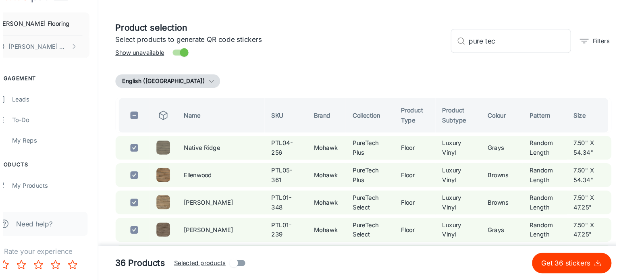
scroll to position [18, 0]
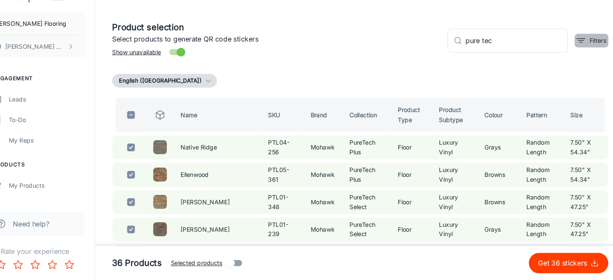
click at [575, 57] on icon "filter" at bounding box center [571, 54] width 10 height 10
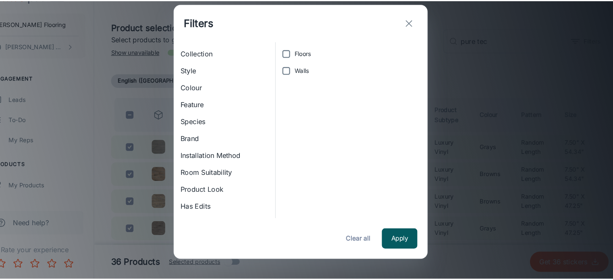
scroll to position [0, 0]
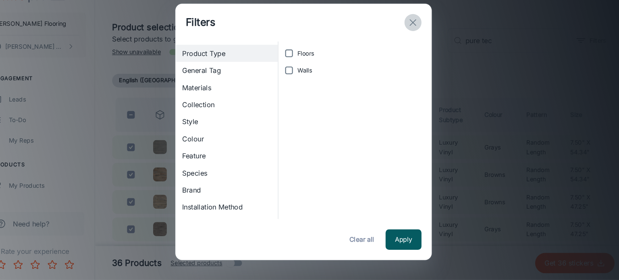
click at [411, 37] on line "exit" at bounding box center [413, 37] width 6 height 6
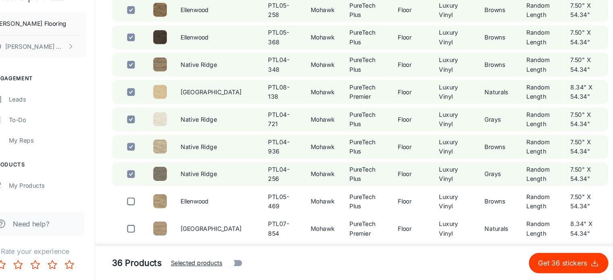
scroll to position [921, 0]
click at [146, 179] on input "checkbox" at bounding box center [147, 179] width 16 height 16
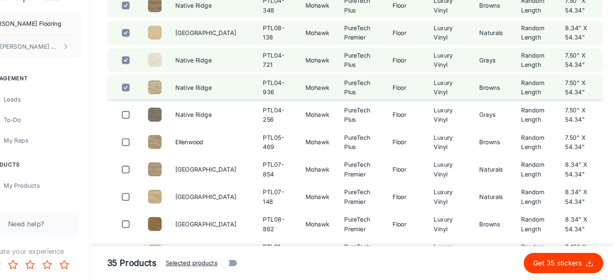
scroll to position [977, 0]
click at [149, 96] on input "checkbox" at bounding box center [147, 97] width 16 height 16
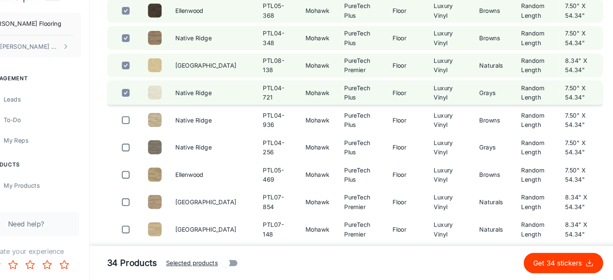
scroll to position [946, 0]
click at [145, 105] on input "checkbox" at bounding box center [147, 103] width 16 height 16
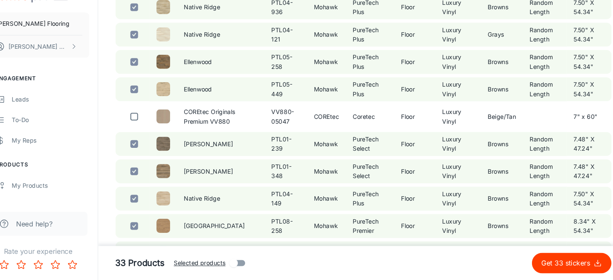
scroll to position [692, 0]
click at [147, 176] on input "checkbox" at bounding box center [147, 176] width 16 height 16
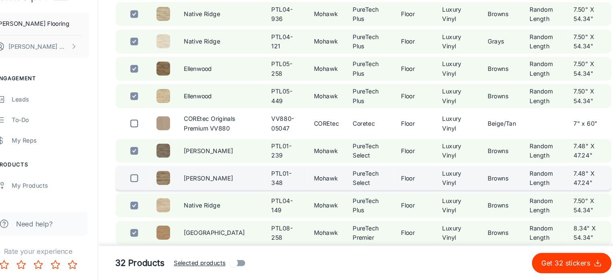
scroll to position [685, 0]
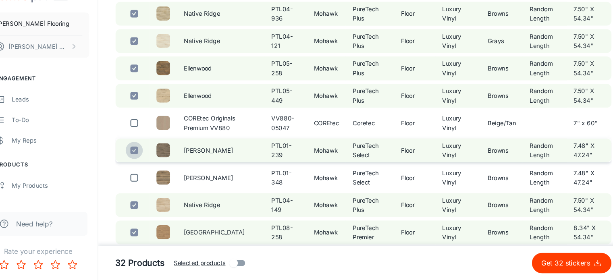
click at [145, 159] on input "checkbox" at bounding box center [147, 157] width 16 height 16
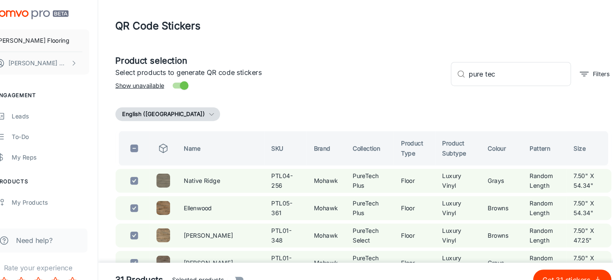
scroll to position [0, 0]
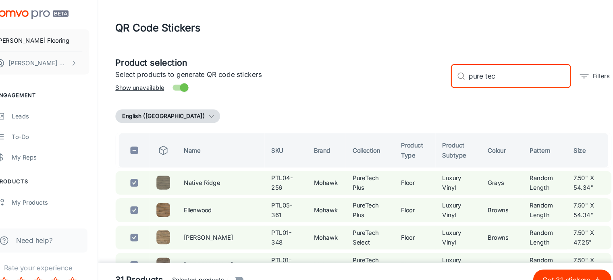
click at [489, 70] on input "pure tec" at bounding box center [510, 71] width 96 height 23
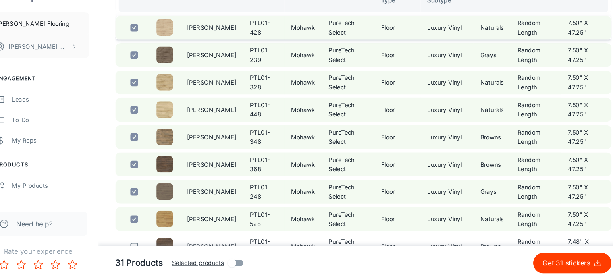
scroll to position [138, 0]
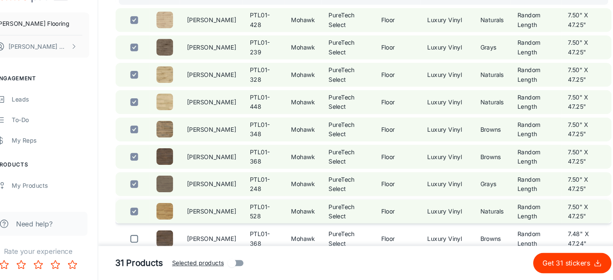
click at [146, 211] on input "checkbox" at bounding box center [147, 215] width 16 height 16
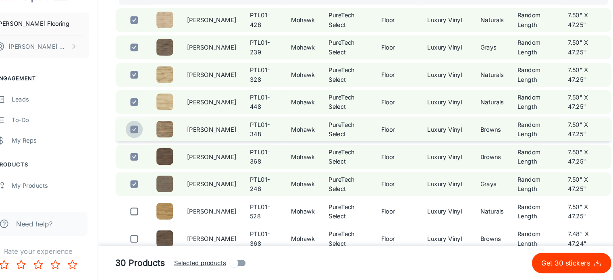
click at [147, 135] on input "checkbox" at bounding box center [147, 138] width 16 height 16
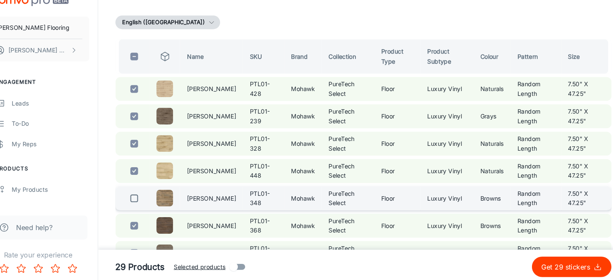
scroll to position [77, 0]
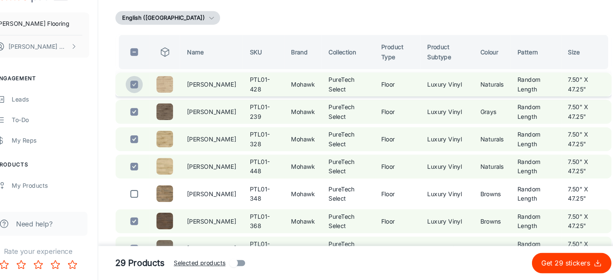
click at [145, 95] on input "checkbox" at bounding box center [147, 95] width 16 height 16
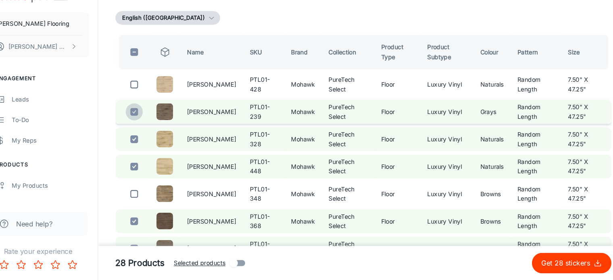
click at [147, 120] on input "checkbox" at bounding box center [147, 121] width 16 height 16
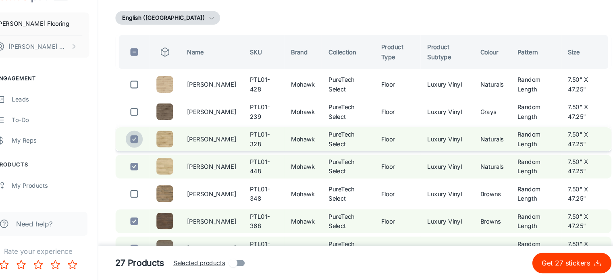
click at [147, 148] on input "checkbox" at bounding box center [147, 147] width 16 height 16
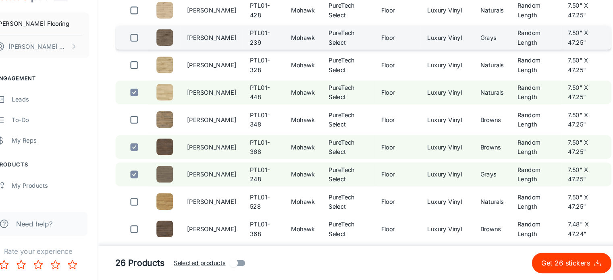
scroll to position [147, 0]
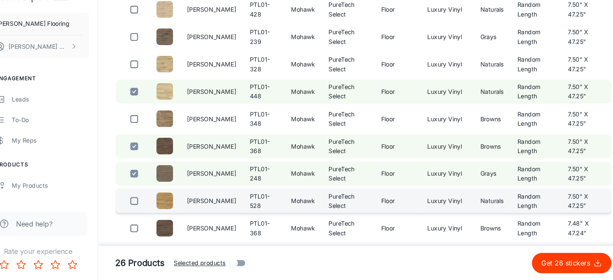
click at [149, 205] on input "checkbox" at bounding box center [147, 205] width 16 height 16
click at [149, 153] on input "checkbox" at bounding box center [147, 154] width 16 height 16
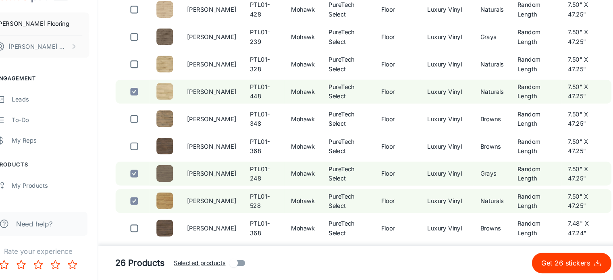
click at [407, 267] on footer "26 Products Selected products Get 26 stickers" at bounding box center [363, 264] width 500 height 32
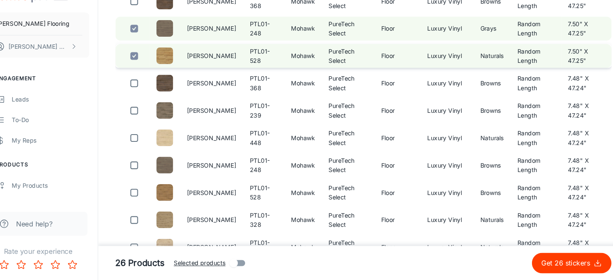
scroll to position [348, 0]
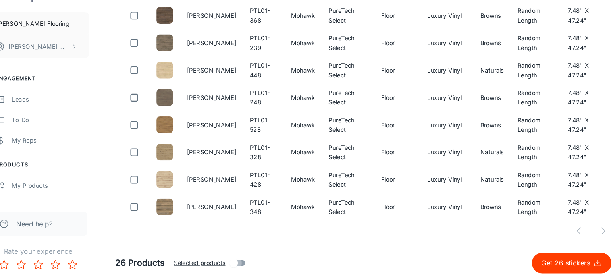
click at [240, 265] on input "Selected products" at bounding box center [240, 263] width 46 height 15
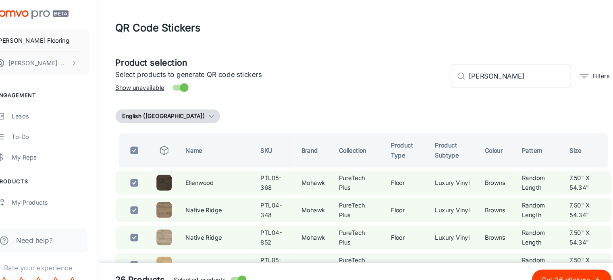
scroll to position [0, 0]
click at [147, 141] on input "checkbox" at bounding box center [147, 142] width 16 height 16
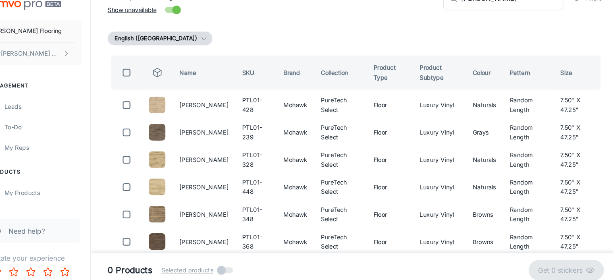
scroll to position [64, 0]
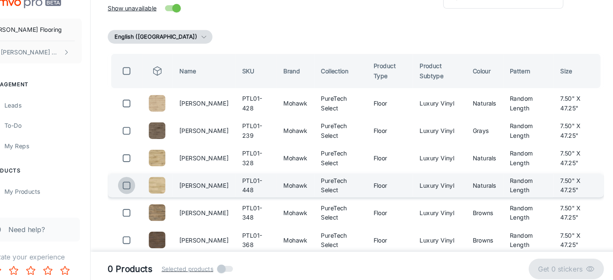
click at [146, 184] on input "checkbox" at bounding box center [147, 185] width 16 height 16
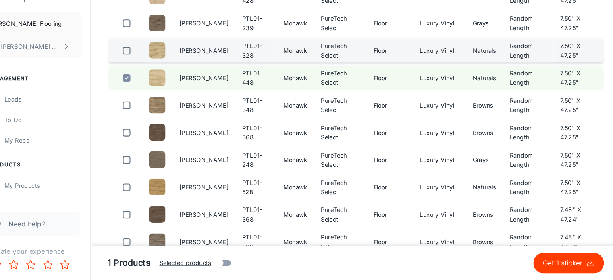
scroll to position [161, 0]
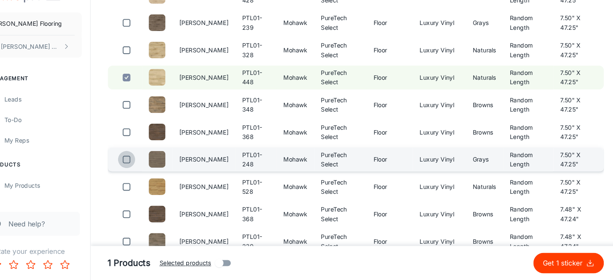
click at [145, 166] on input "checkbox" at bounding box center [147, 166] width 16 height 16
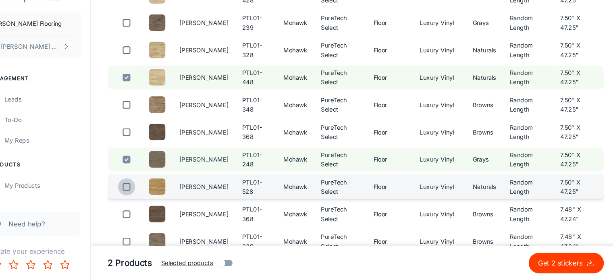
click at [145, 195] on input "checkbox" at bounding box center [147, 192] width 16 height 16
click at [554, 262] on p "Get 3 stickers" at bounding box center [556, 264] width 45 height 10
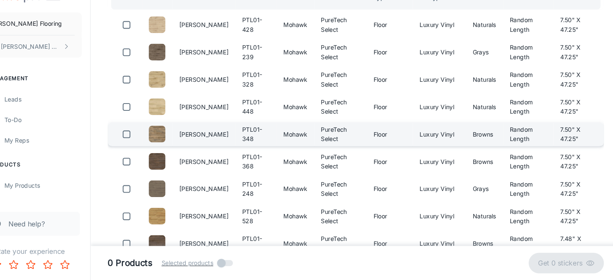
scroll to position [133, 0]
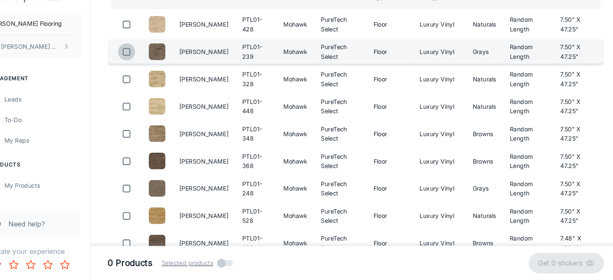
click at [146, 64] on input "checkbox" at bounding box center [147, 65] width 16 height 16
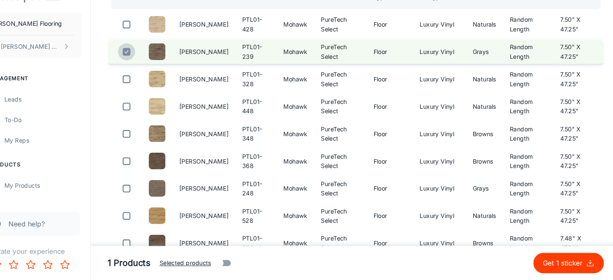
click at [146, 64] on input "checkbox" at bounding box center [147, 65] width 16 height 16
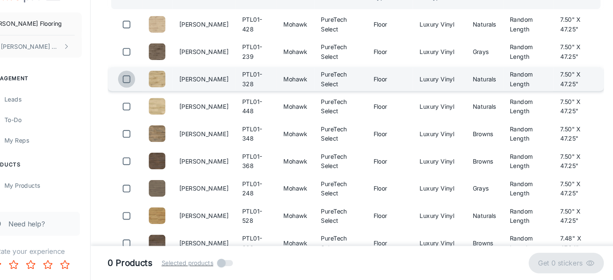
click at [146, 91] on input "checkbox" at bounding box center [147, 91] width 16 height 16
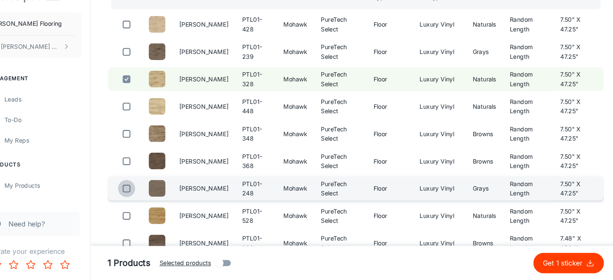
click at [147, 195] on input "checkbox" at bounding box center [147, 194] width 16 height 16
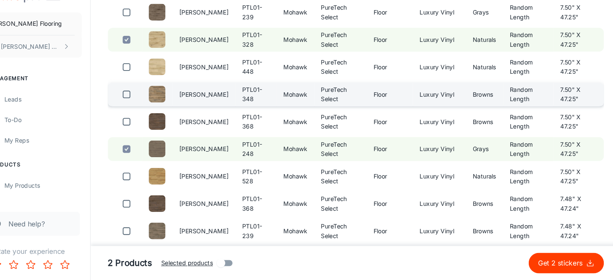
scroll to position [172, 0]
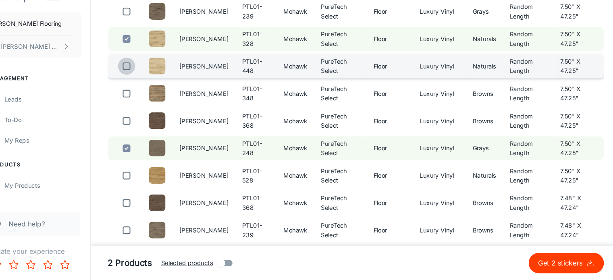
click at [147, 77] on input "checkbox" at bounding box center [147, 78] width 16 height 16
click at [553, 263] on p "Get 3 stickers" at bounding box center [556, 264] width 45 height 10
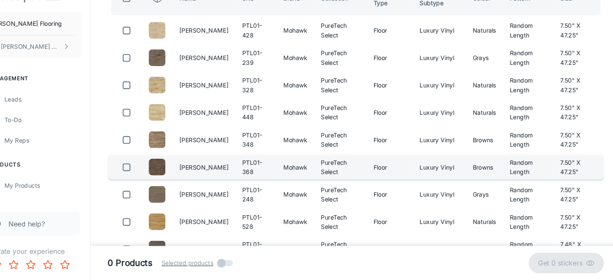
scroll to position [128, 0]
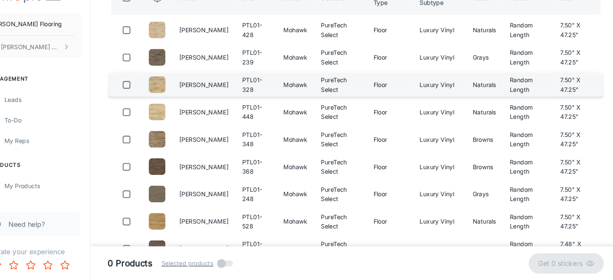
click at [144, 93] on input "checkbox" at bounding box center [147, 95] width 16 height 16
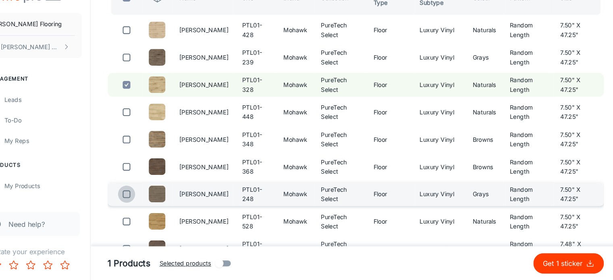
click at [149, 193] on input "checkbox" at bounding box center [147, 198] width 16 height 16
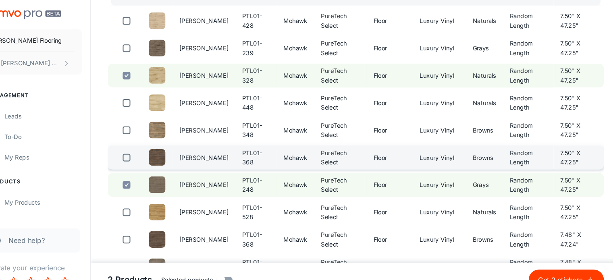
scroll to position [151, 0]
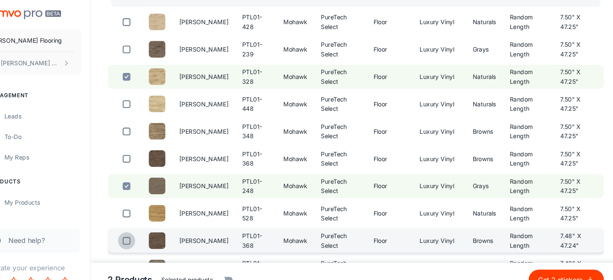
click at [144, 228] on input "checkbox" at bounding box center [147, 227] width 16 height 16
click at [557, 261] on p "Get 3 stickers" at bounding box center [556, 264] width 45 height 10
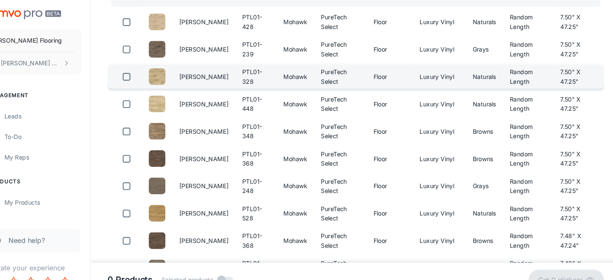
scroll to position [0, 0]
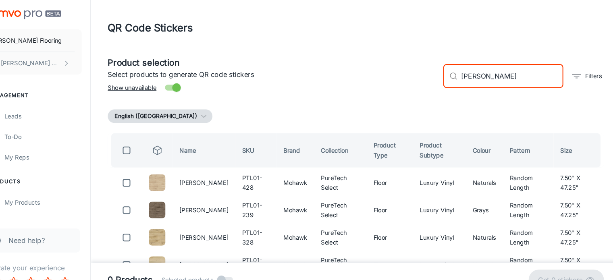
drag, startPoint x: 501, startPoint y: 75, endPoint x: 441, endPoint y: 72, distance: 60.9
click at [441, 72] on div "​ [PERSON_NAME] ​ Filters" at bounding box center [518, 68] width 158 height 43
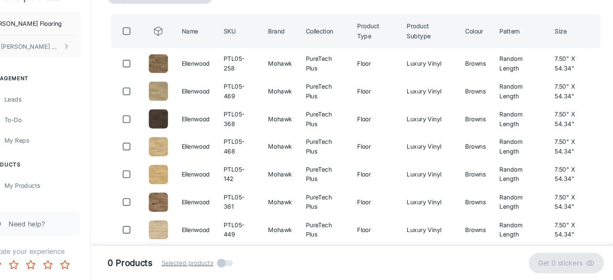
scroll to position [99, 0]
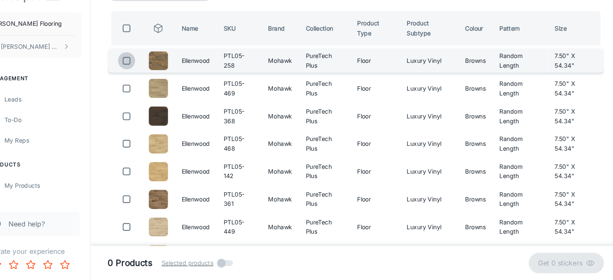
click at [149, 71] on input "checkbox" at bounding box center [147, 73] width 16 height 16
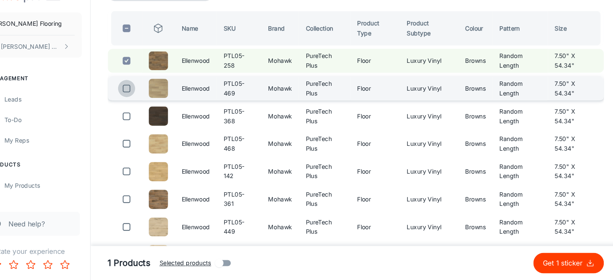
click at [148, 98] on input "checkbox" at bounding box center [147, 99] width 16 height 16
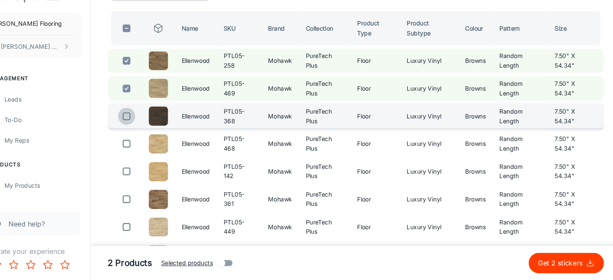
click at [143, 126] on input "checkbox" at bounding box center [147, 125] width 16 height 16
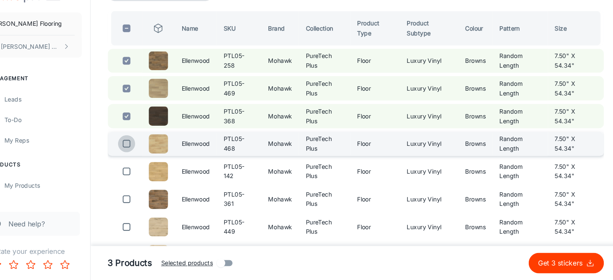
click at [147, 148] on input "checkbox" at bounding box center [147, 151] width 16 height 16
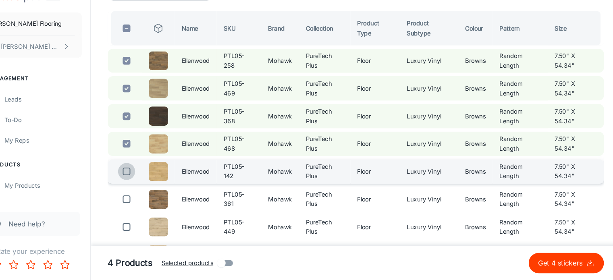
click at [144, 174] on input "checkbox" at bounding box center [147, 177] width 16 height 16
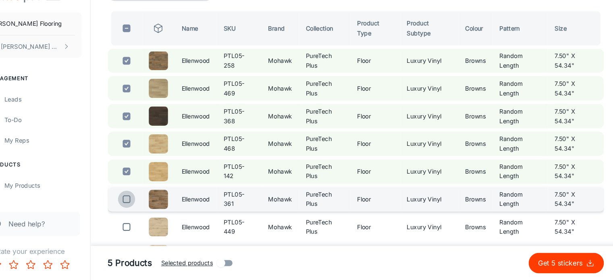
click at [143, 199] on input "checkbox" at bounding box center [147, 203] width 16 height 16
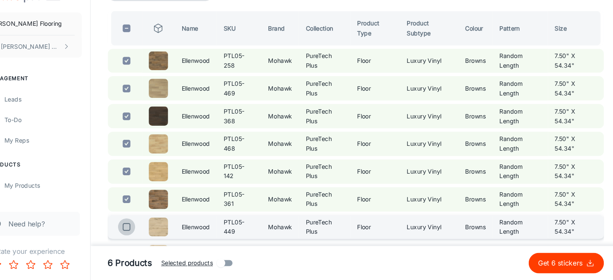
click at [145, 227] on input "checkbox" at bounding box center [147, 230] width 16 height 16
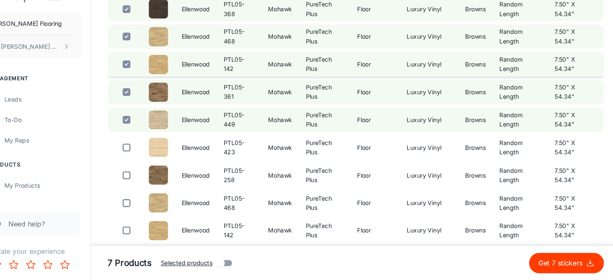
scroll to position [201, 0]
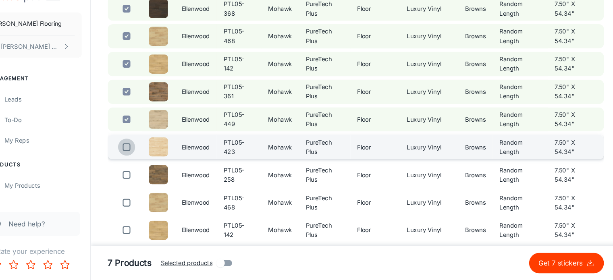
click at [144, 154] on input "checkbox" at bounding box center [147, 155] width 16 height 16
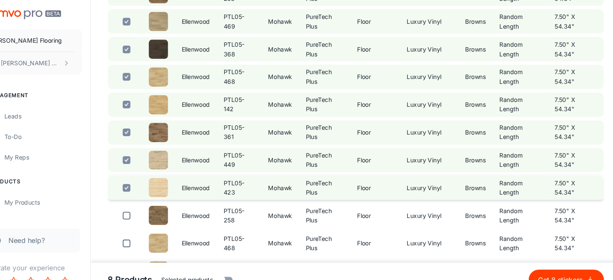
scroll to position [178, 0]
click at [564, 259] on p "Get 8 stickers" at bounding box center [556, 264] width 45 height 10
